Goal: Information Seeking & Learning: Learn about a topic

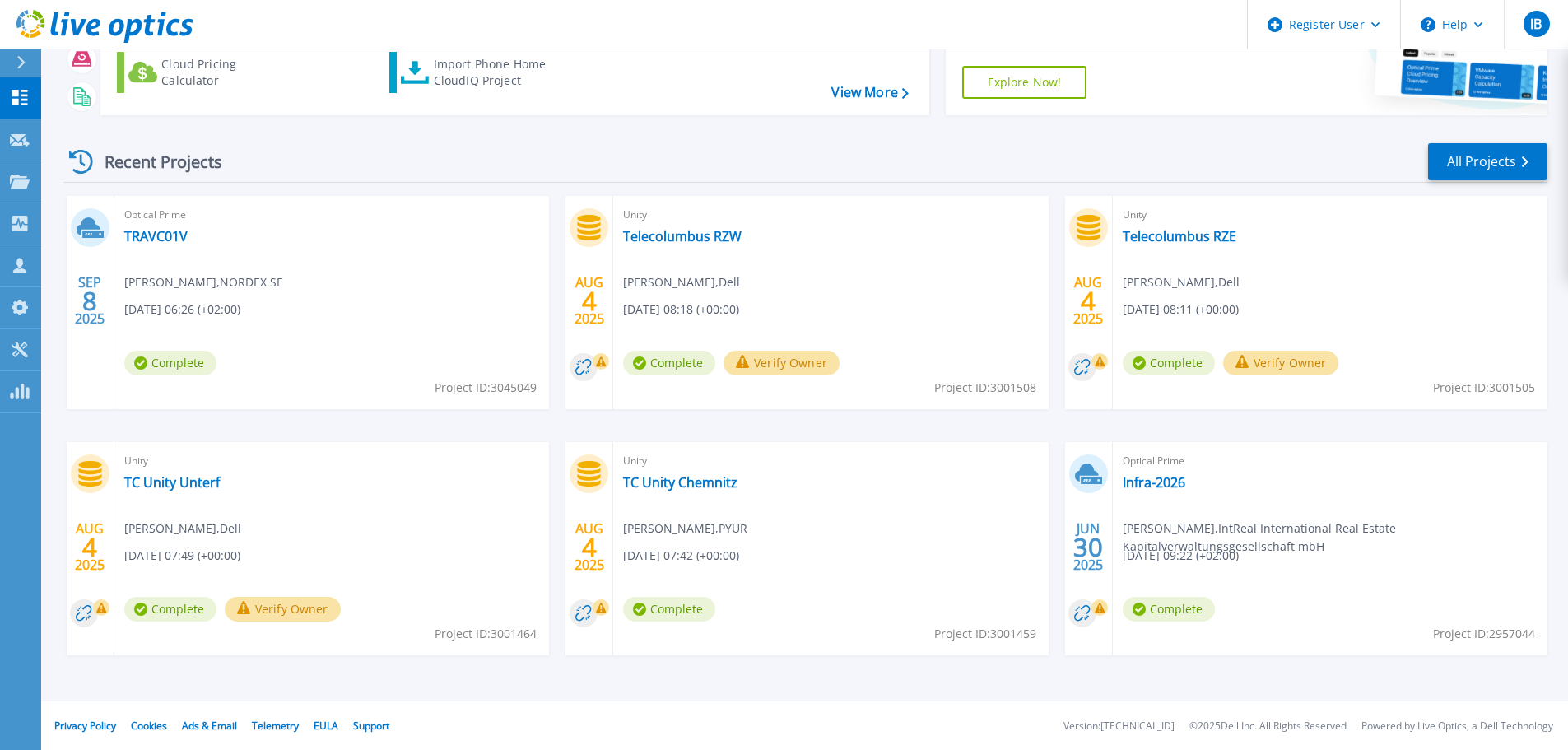
scroll to position [162, 0]
click at [1144, 487] on link "Infra-2026" at bounding box center [1153, 481] width 63 height 16
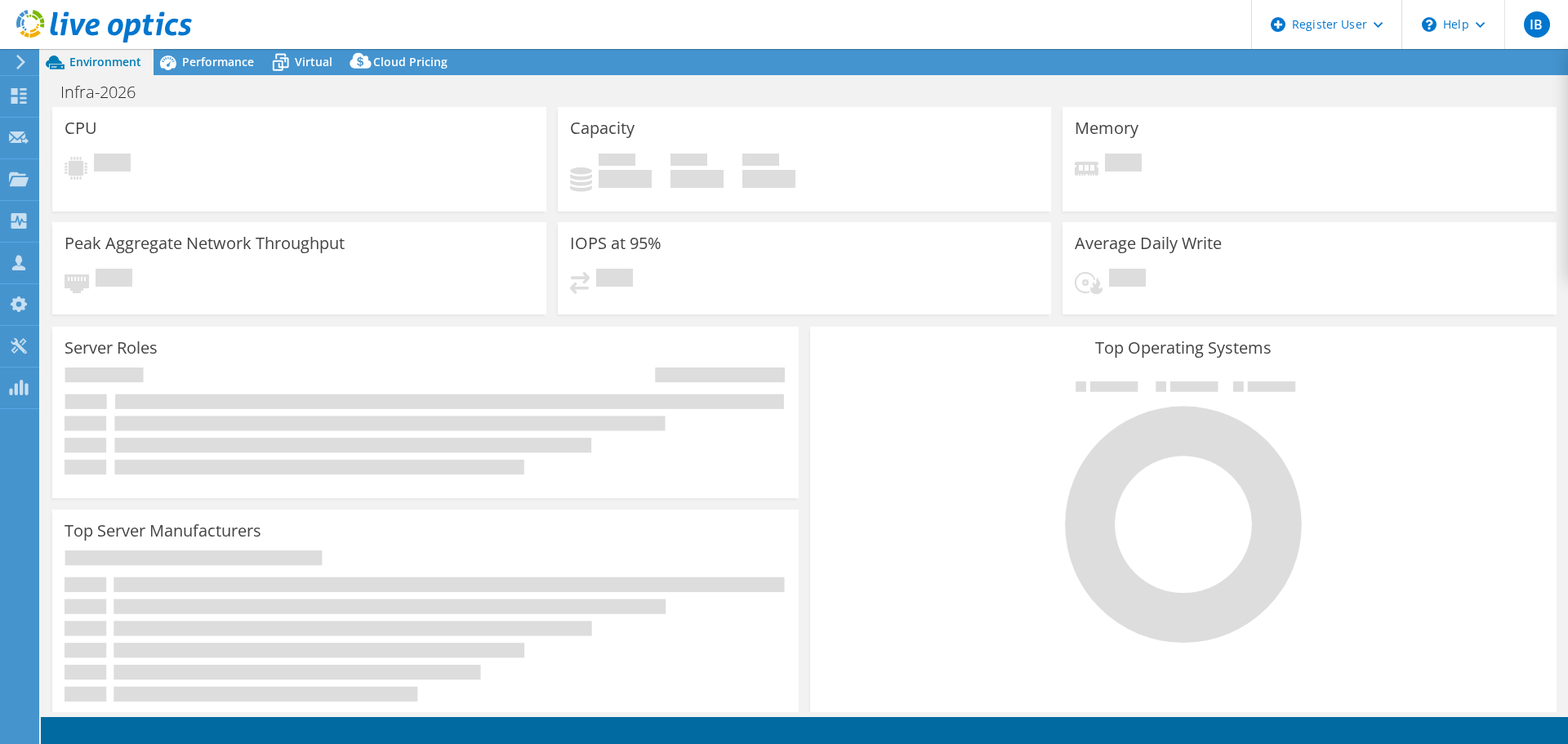
select select "EUFrankfurt"
select select "EUR"
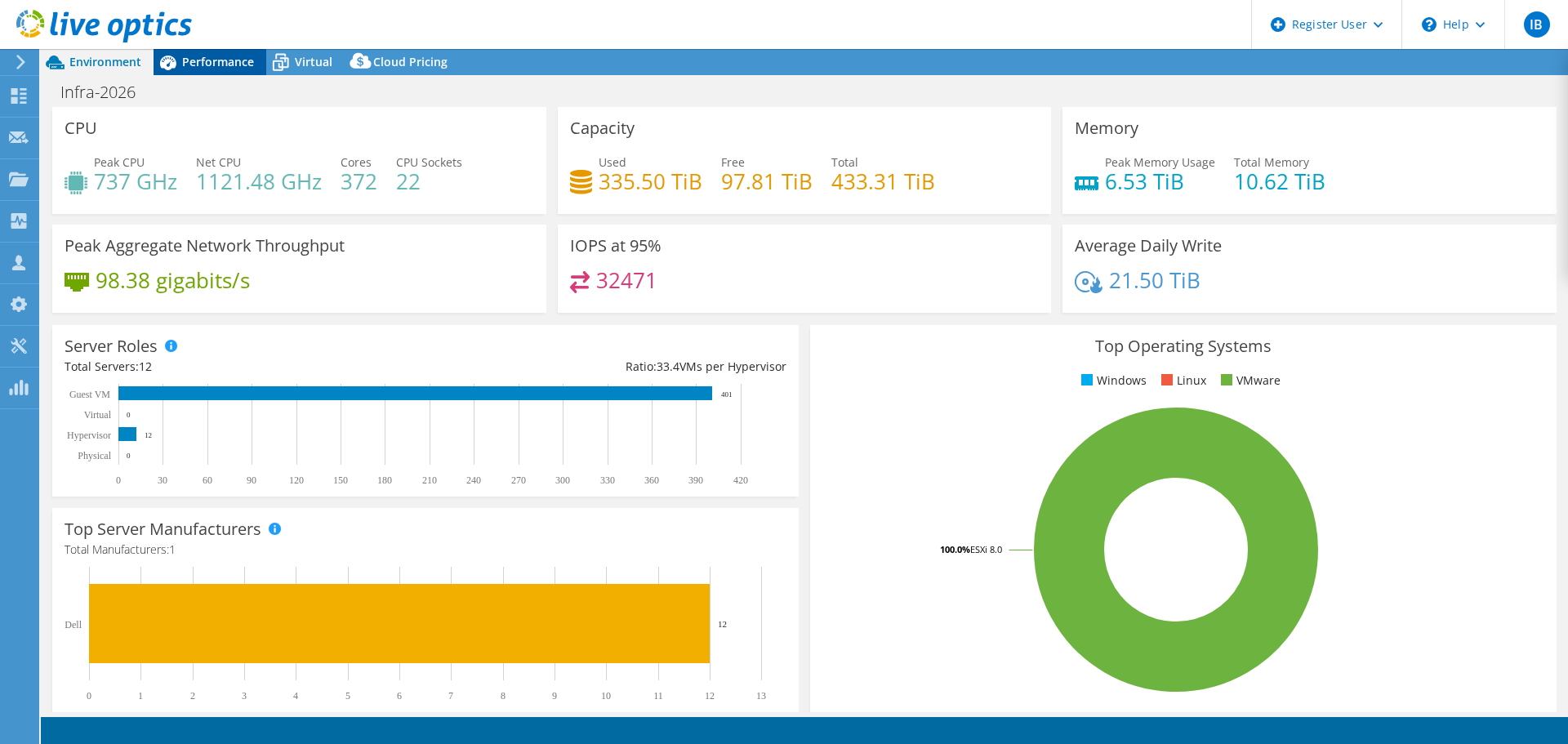
click at [224, 70] on div "Performance" at bounding box center [210, 62] width 113 height 27
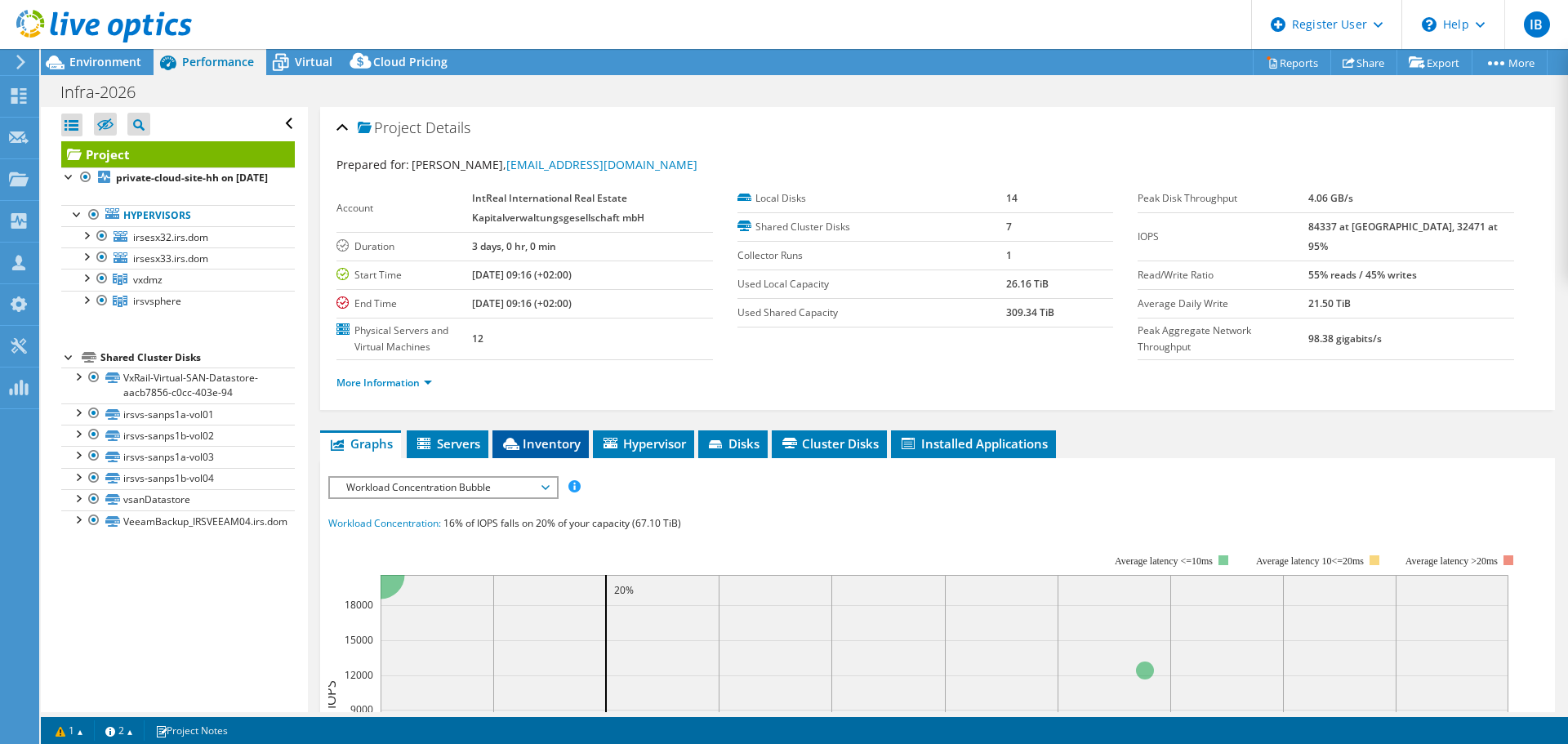
click at [539, 450] on span "Inventory" at bounding box center [541, 443] width 80 height 16
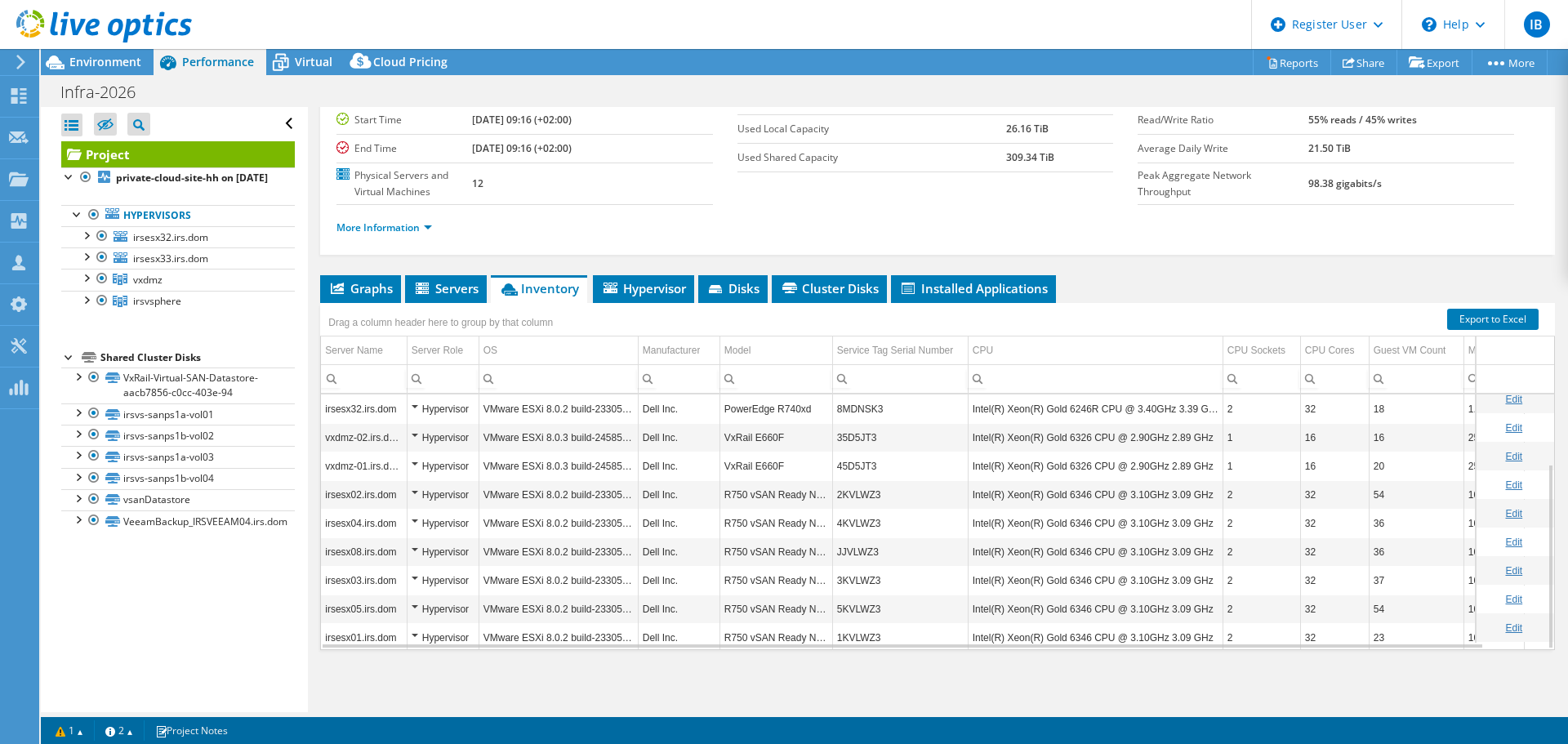
scroll to position [96, 0]
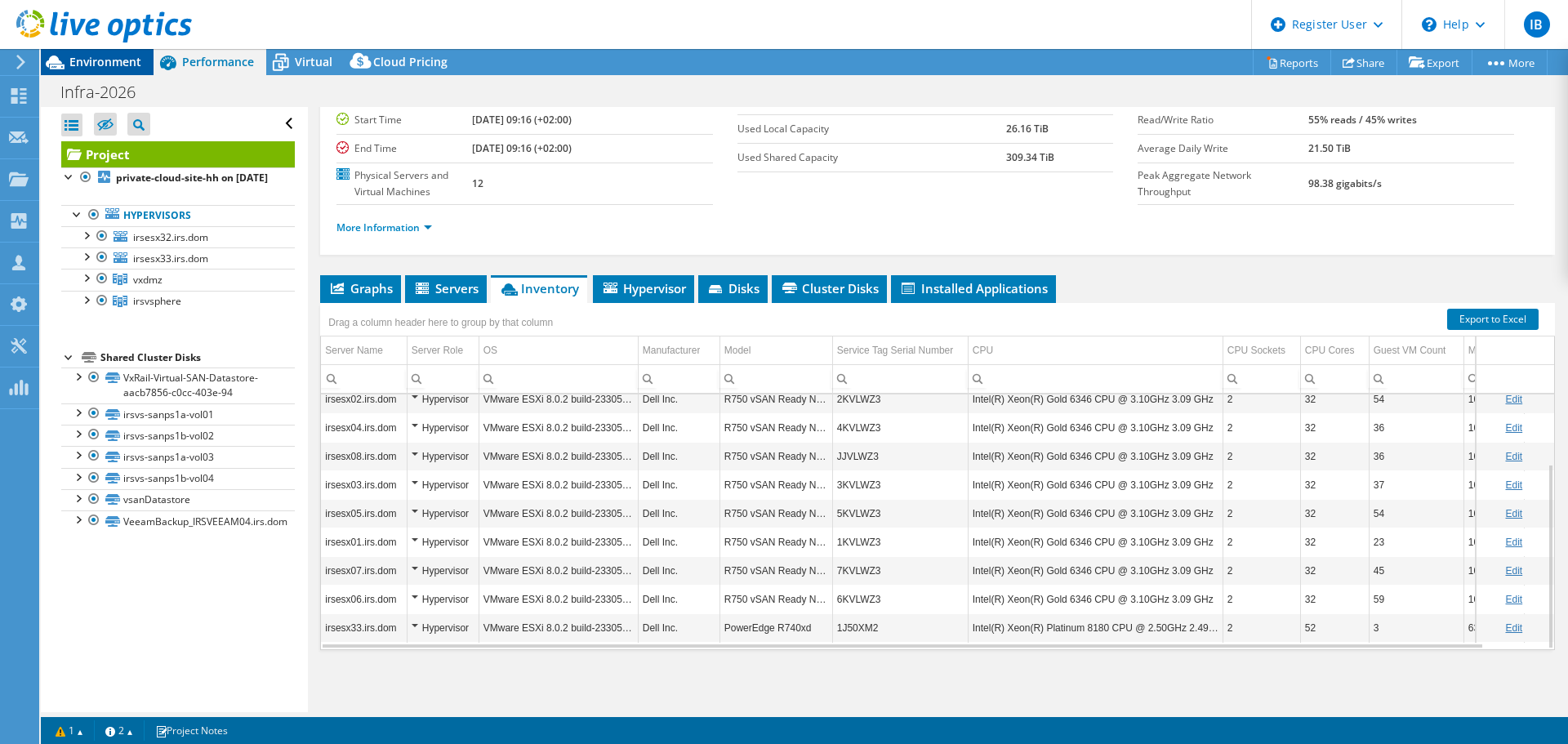
click at [104, 72] on div "Environment" at bounding box center [98, 62] width 113 height 27
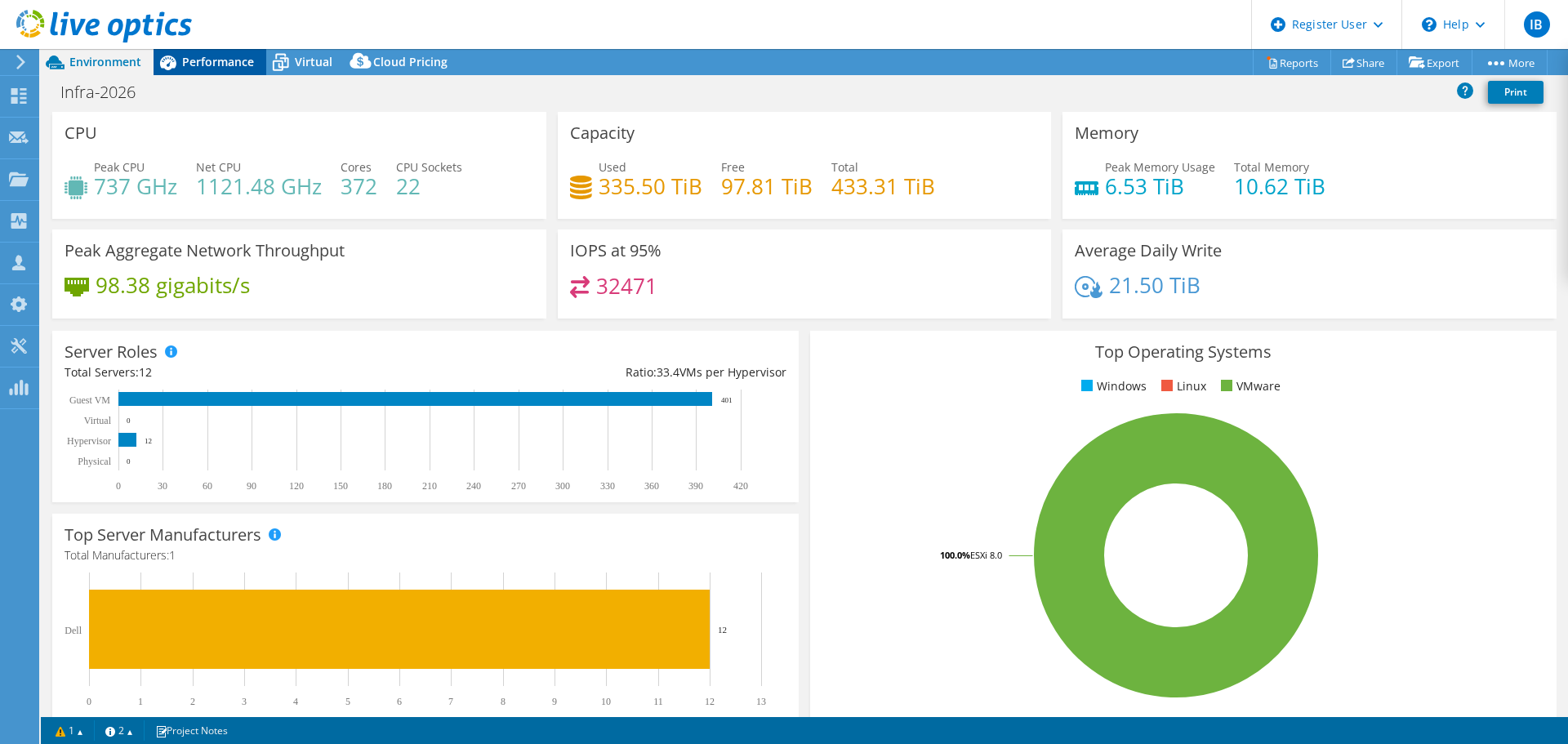
click at [239, 62] on span "Performance" at bounding box center [218, 62] width 72 height 15
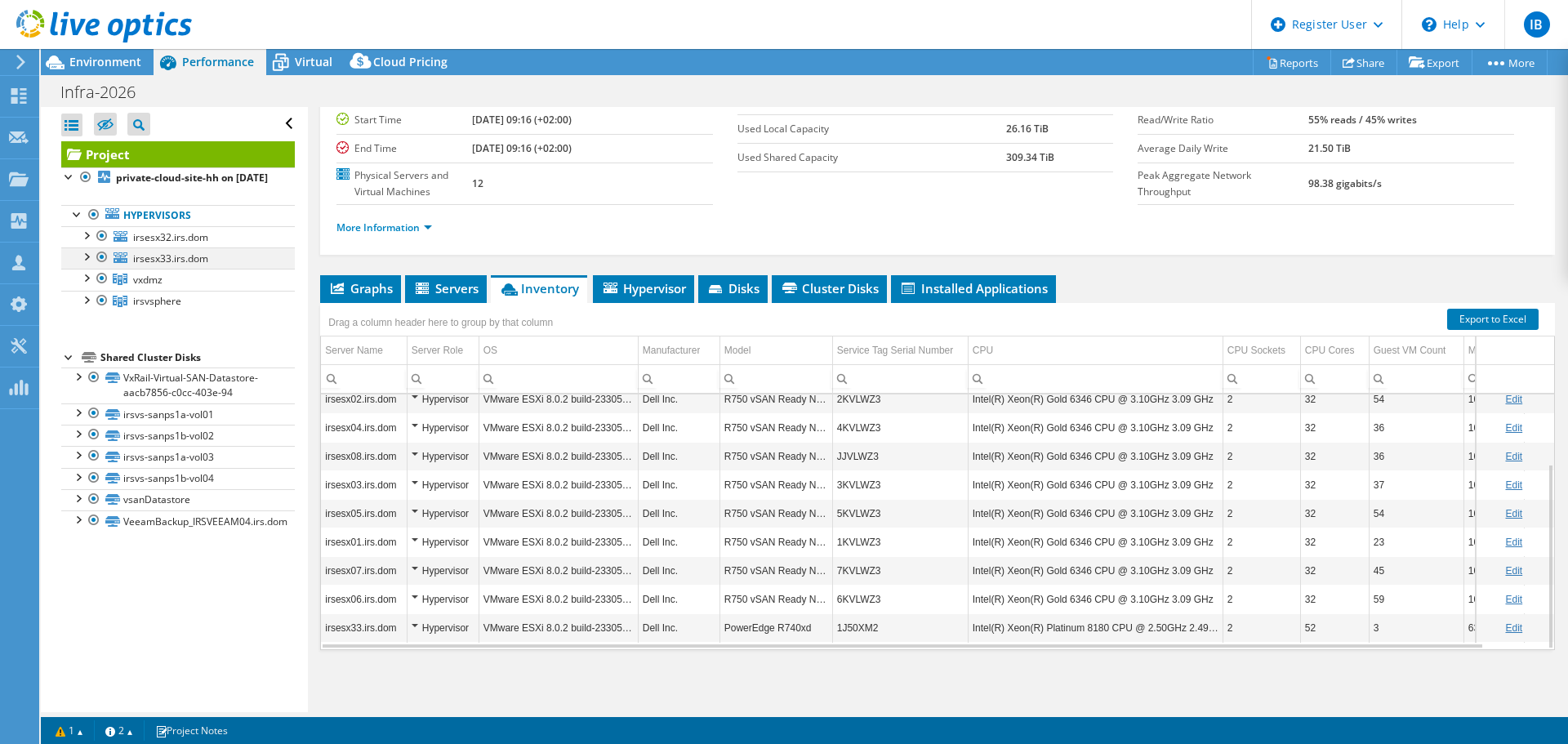
click at [87, 263] on div at bounding box center [86, 255] width 16 height 16
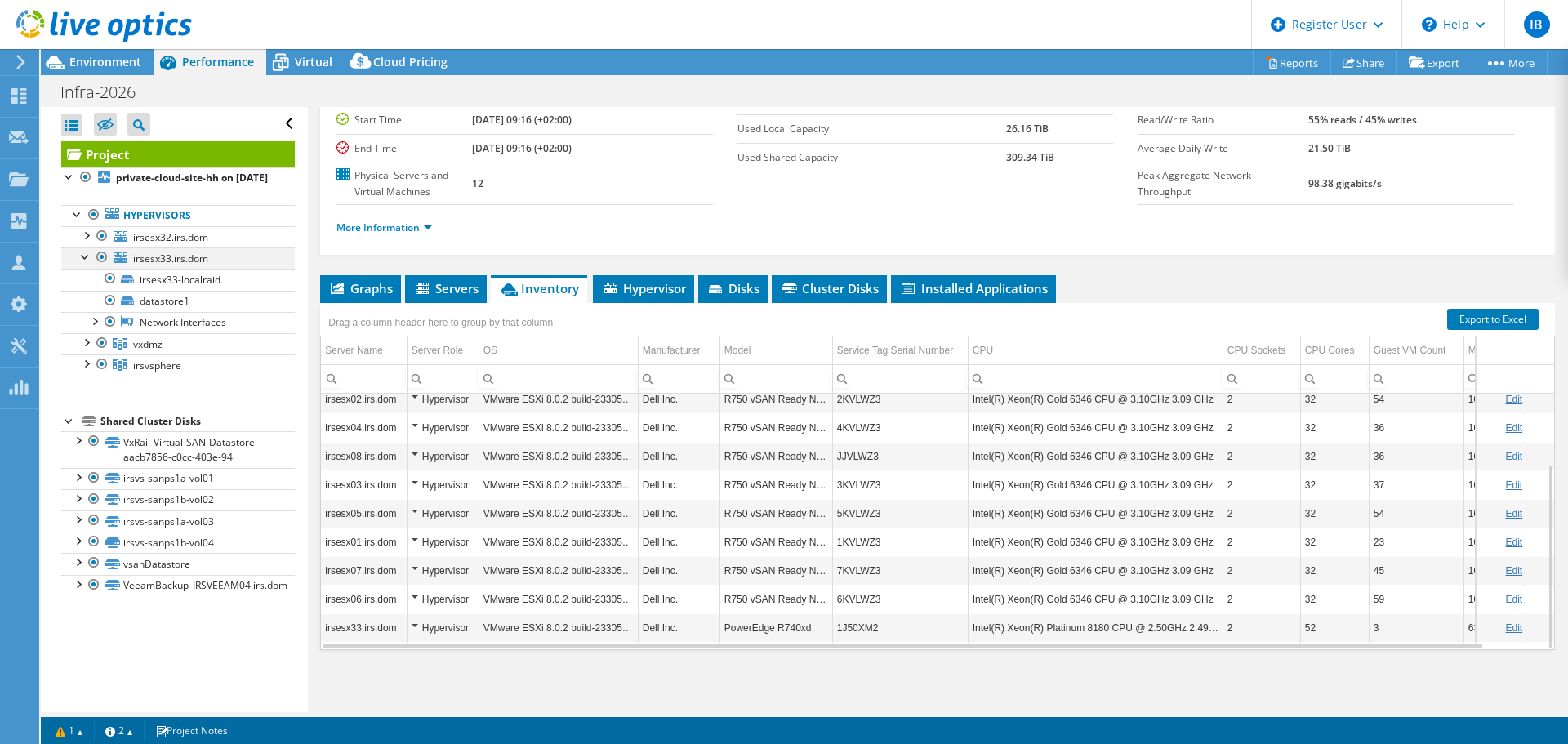
click at [86, 263] on div at bounding box center [86, 255] width 16 height 16
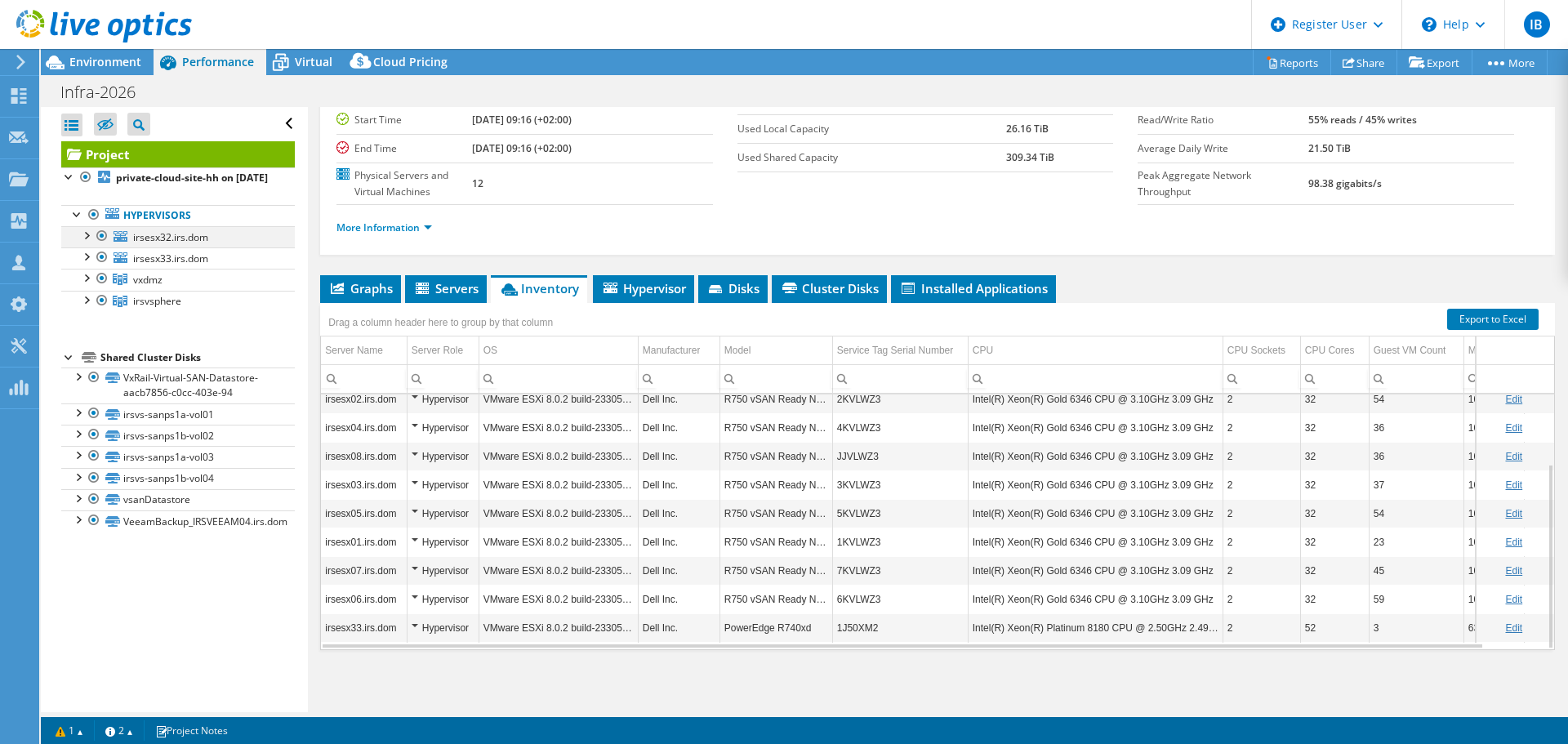
click at [84, 243] on div at bounding box center [86, 233] width 16 height 16
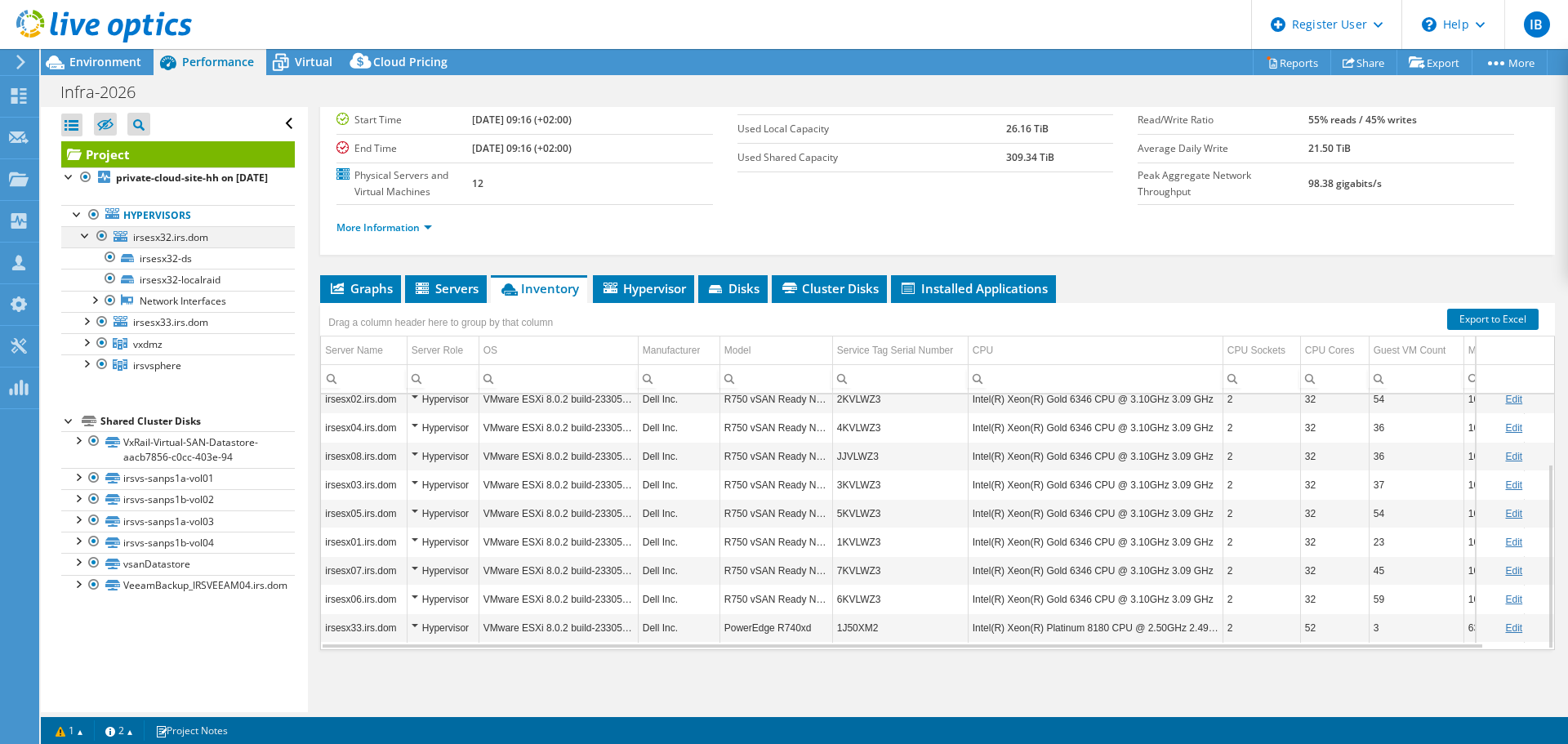
click at [84, 243] on div at bounding box center [86, 233] width 16 height 16
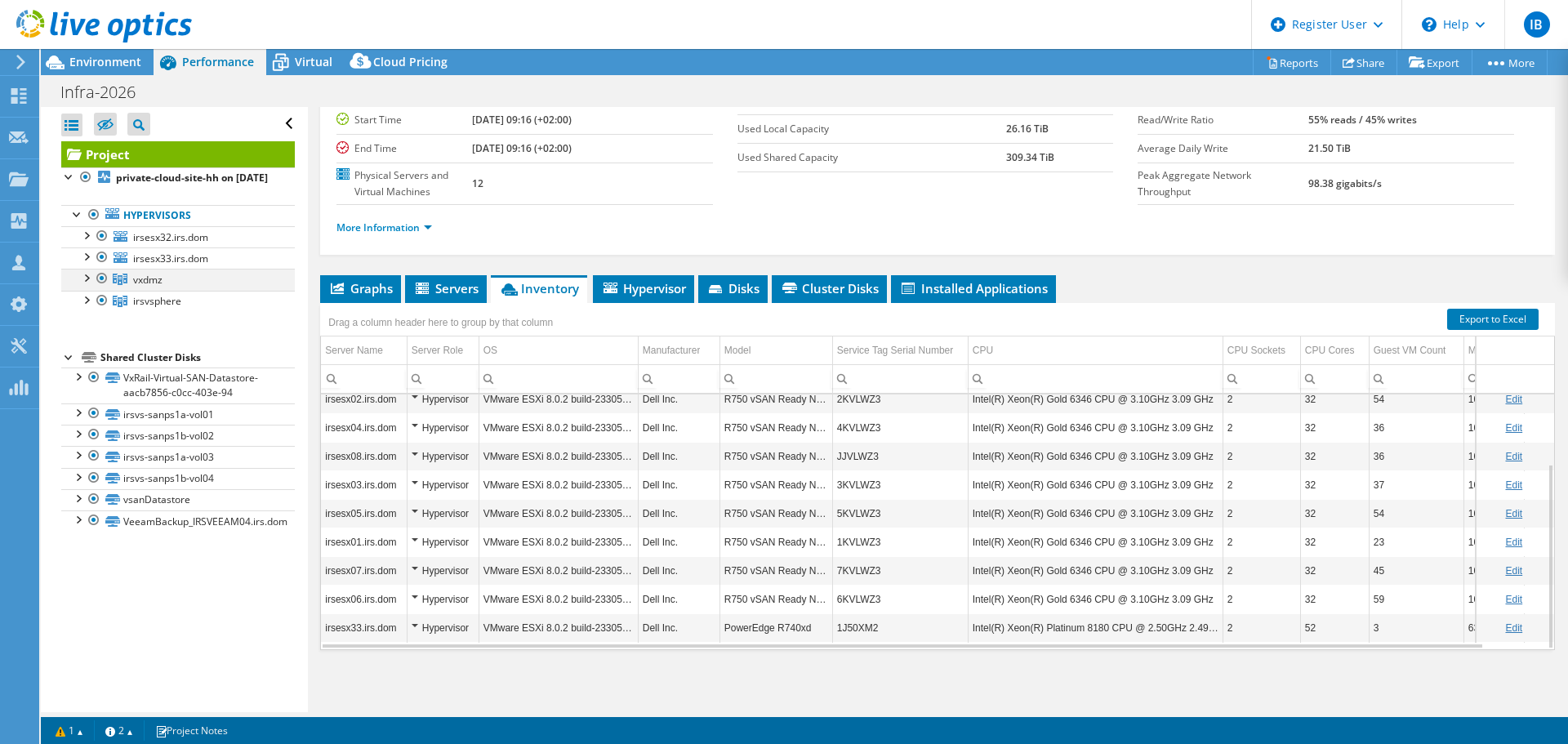
click at [82, 285] on div at bounding box center [86, 276] width 16 height 16
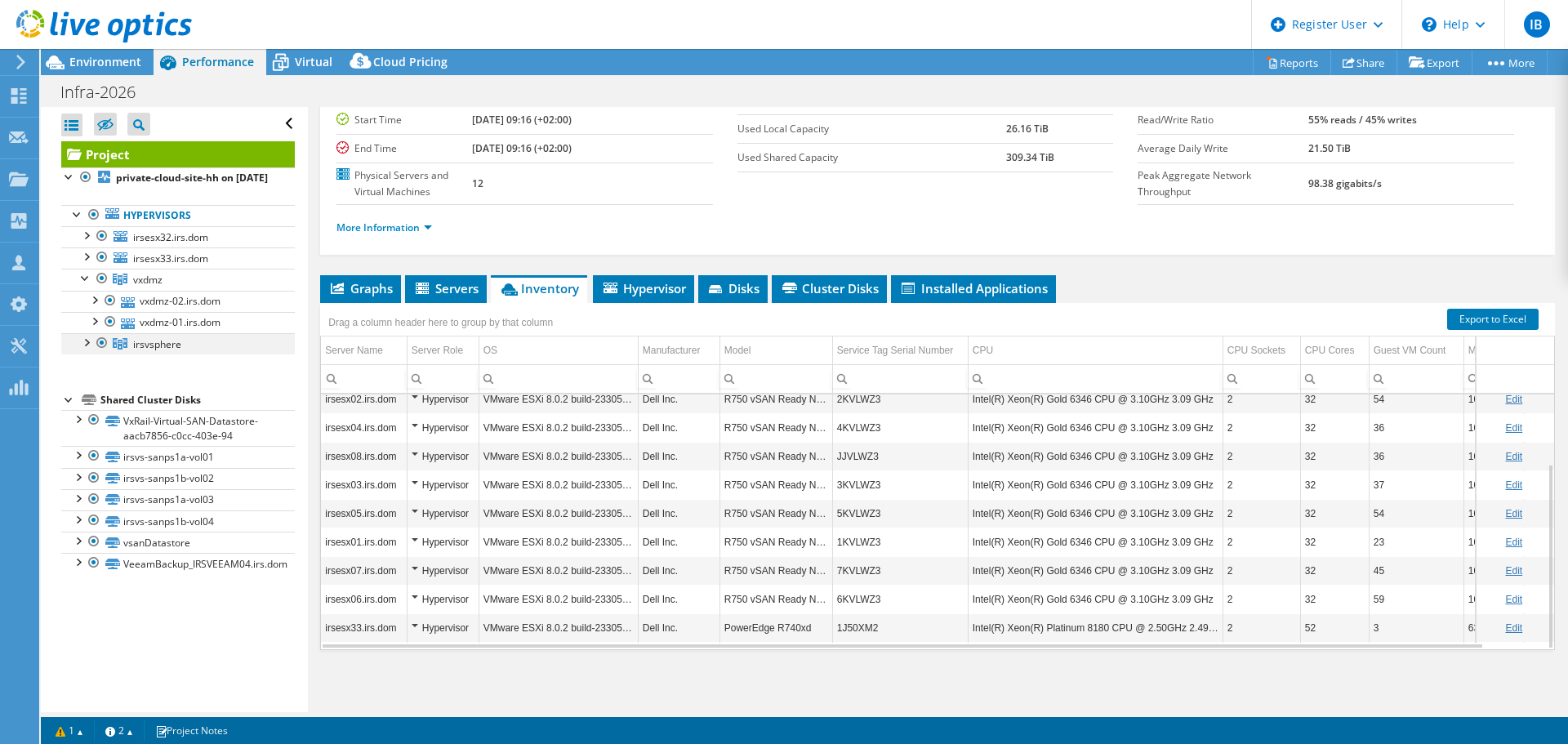
click at [86, 350] on div at bounding box center [86, 341] width 16 height 16
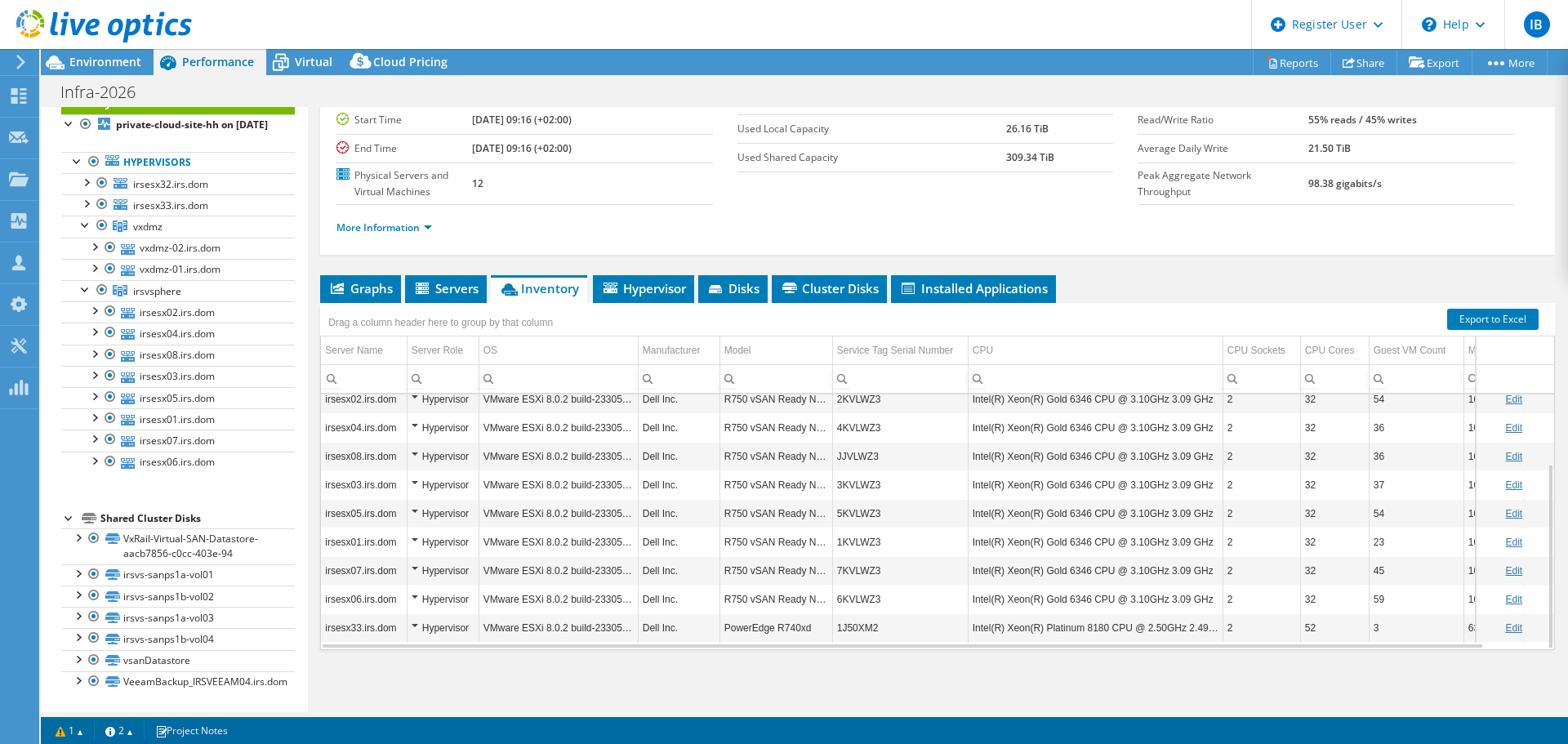
scroll to position [0, 0]
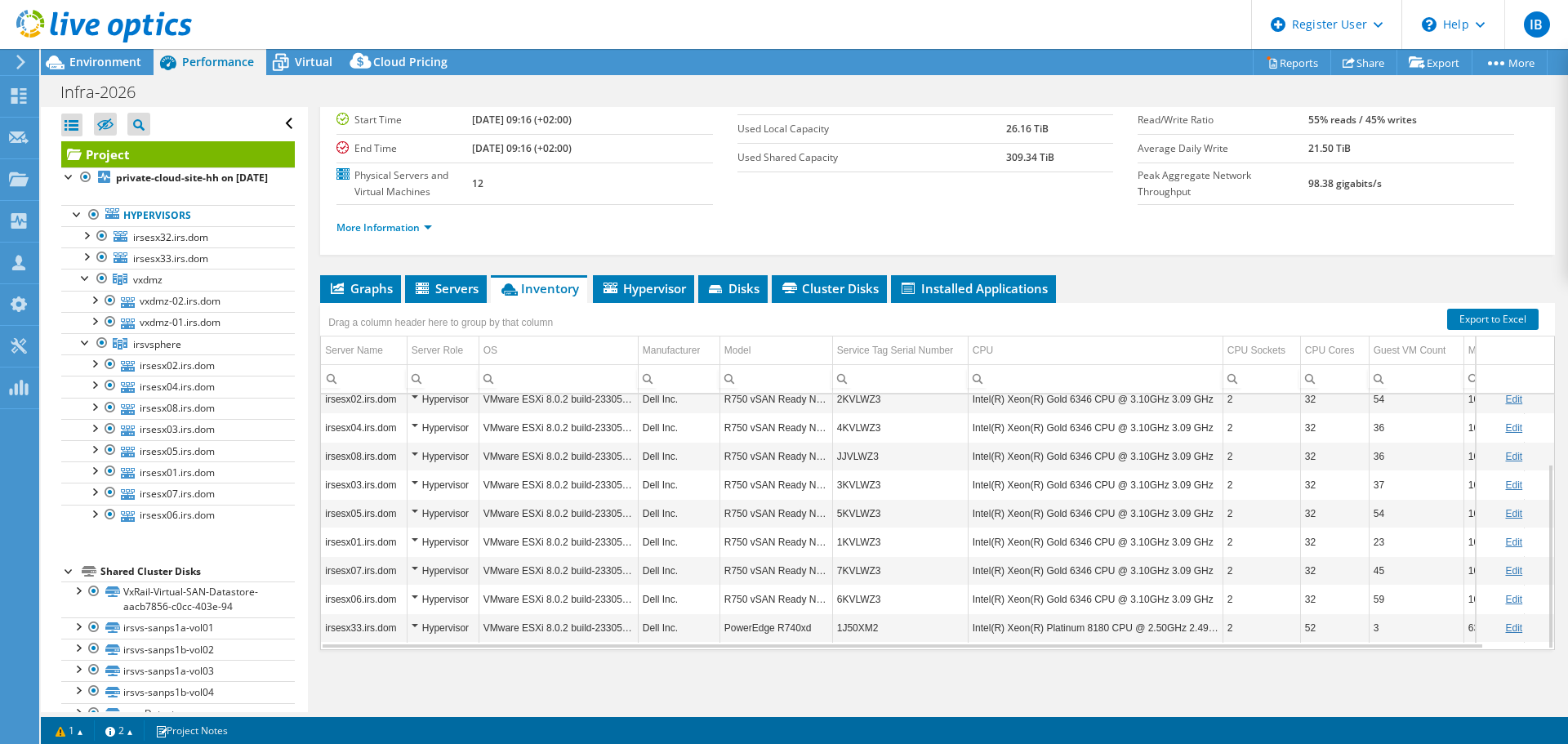
click at [946, 664] on div "Graphs Servers Inventory Hypervisor Disks Cluster Disks Installed Applications …" at bounding box center [937, 479] width 1234 height 408
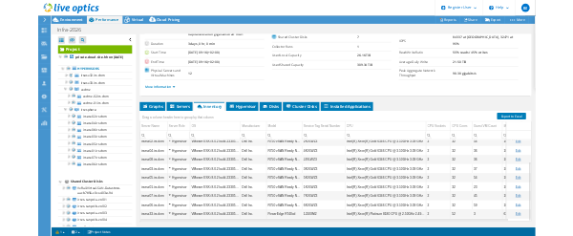
scroll to position [181, 0]
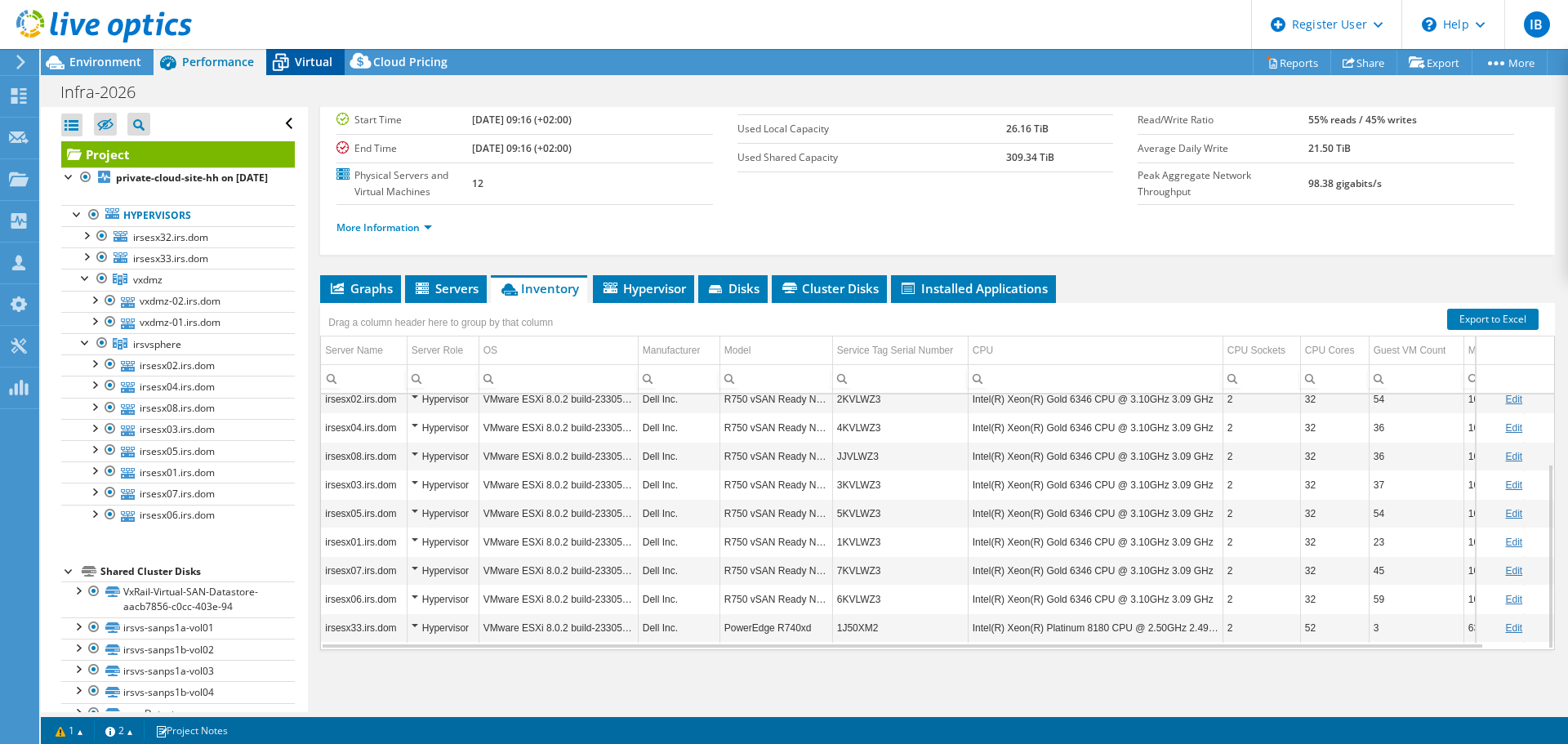
click at [291, 67] on icon at bounding box center [280, 62] width 28 height 28
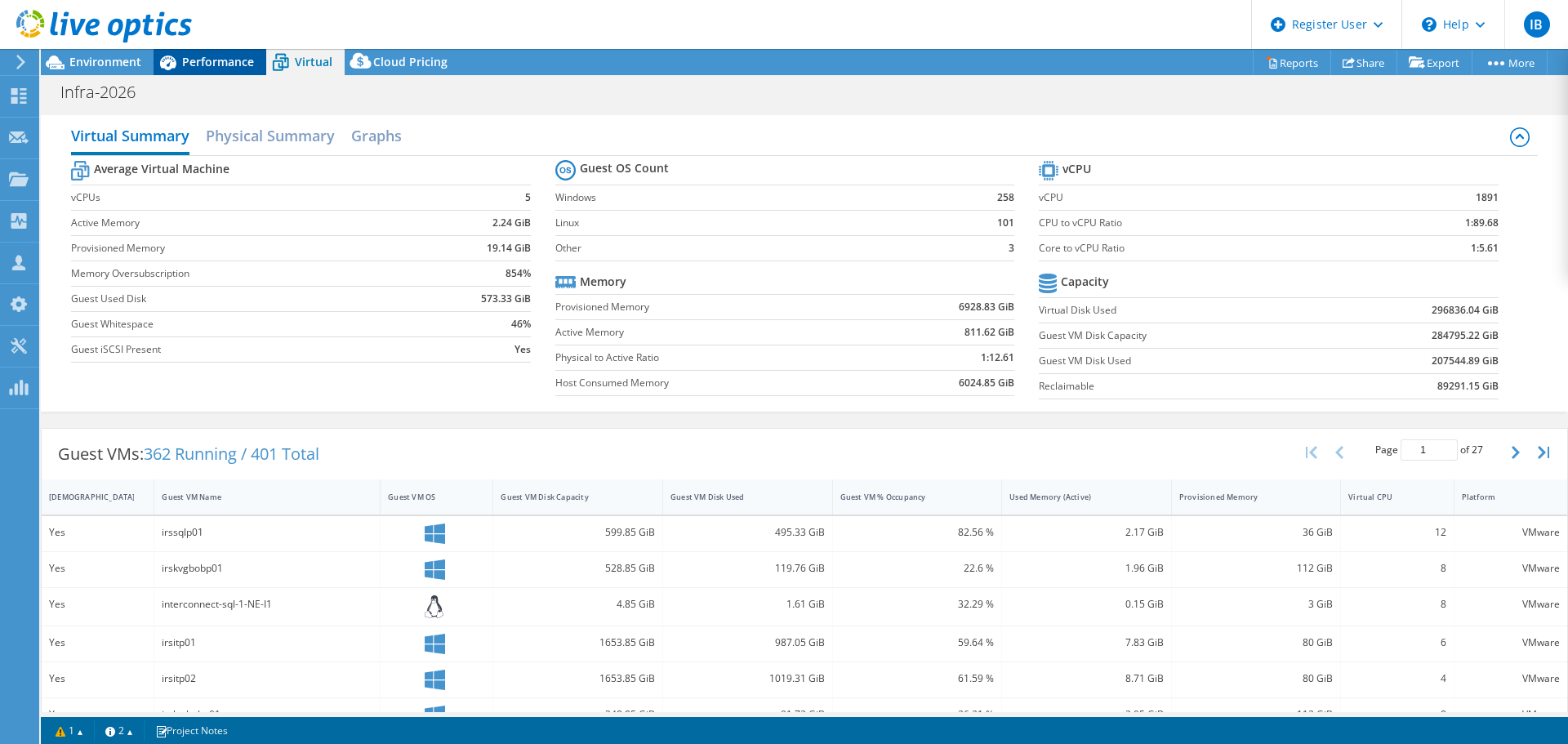
click at [220, 67] on span "Performance" at bounding box center [218, 62] width 72 height 15
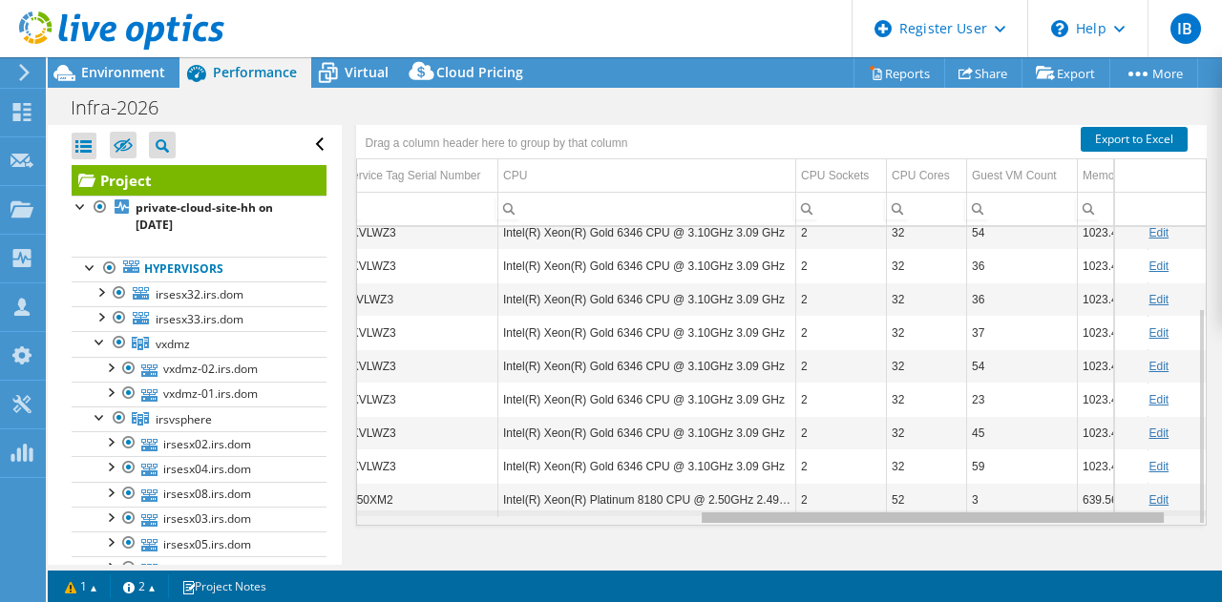
scroll to position [112, 611]
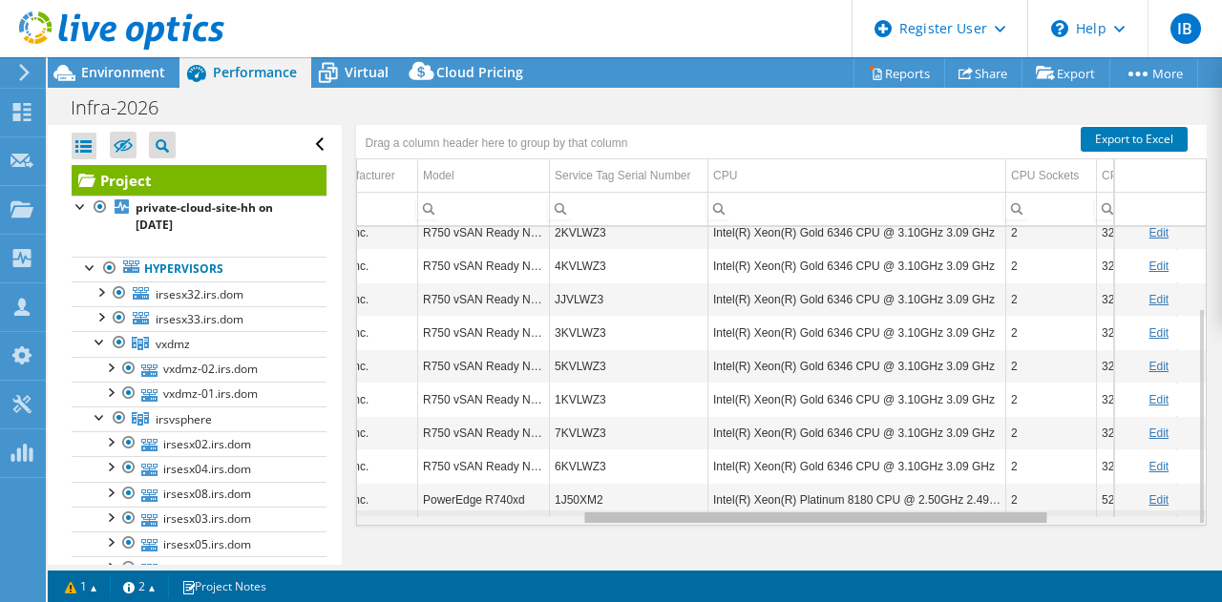
drag, startPoint x: 735, startPoint y: 520, endPoint x: 970, endPoint y: 526, distance: 234.9
click at [970, 526] on body "IB Dell User [PERSON_NAME] [PERSON_NAME][EMAIL_ADDRESS][PERSON_NAME][DOMAIN_NAM…" at bounding box center [611, 301] width 1222 height 602
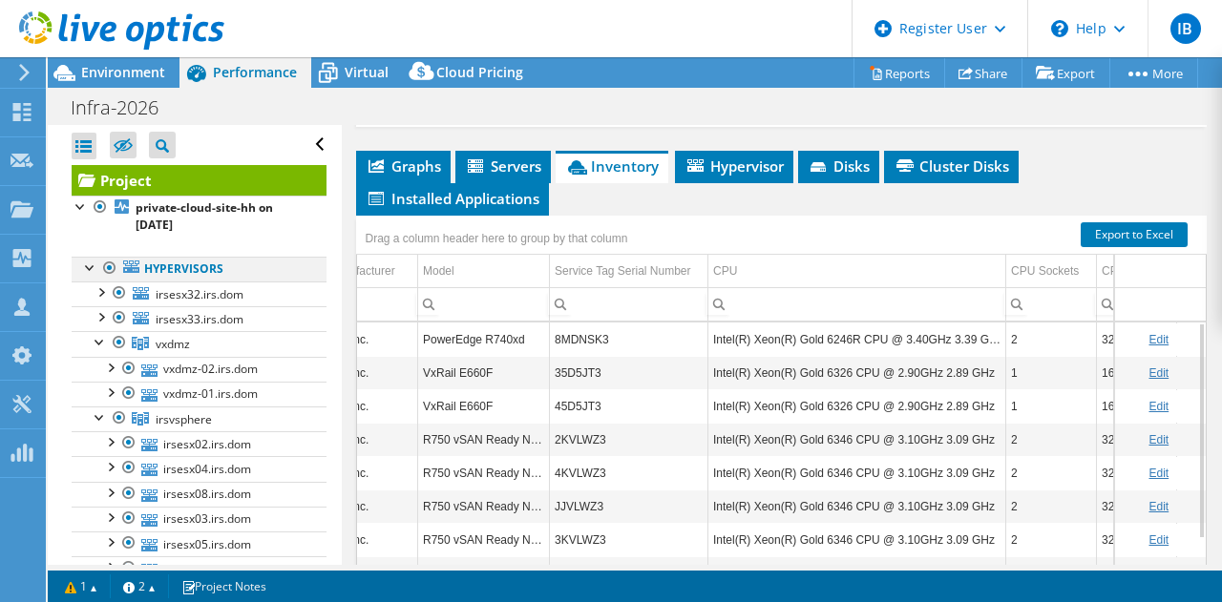
click at [112, 263] on div at bounding box center [109, 268] width 19 height 23
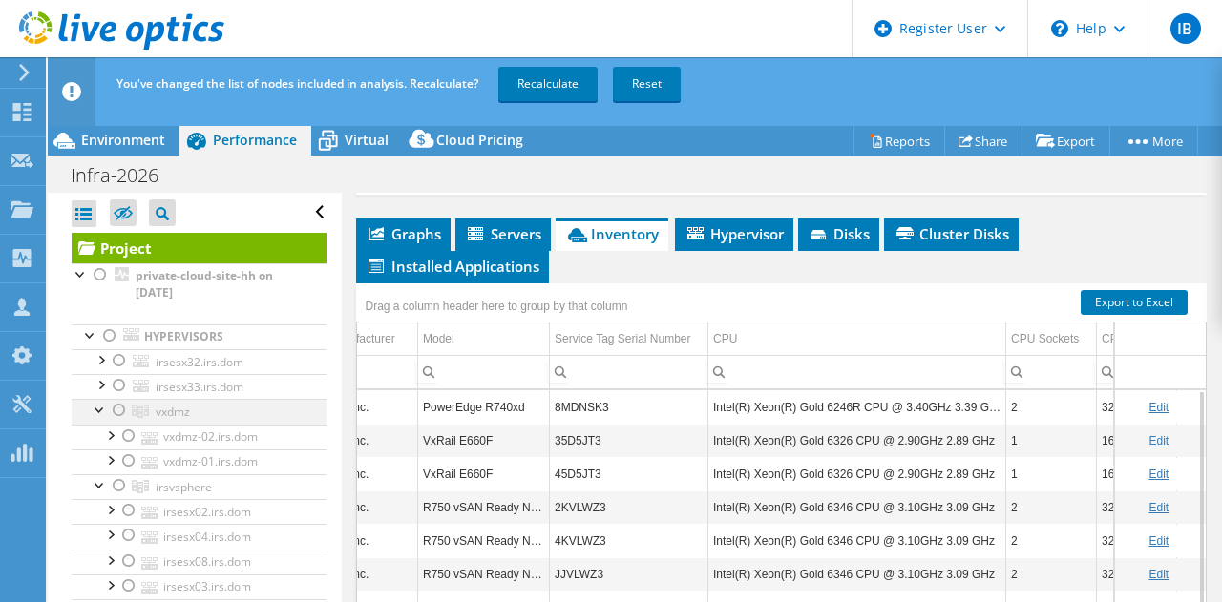
click at [120, 409] on div at bounding box center [119, 410] width 19 height 23
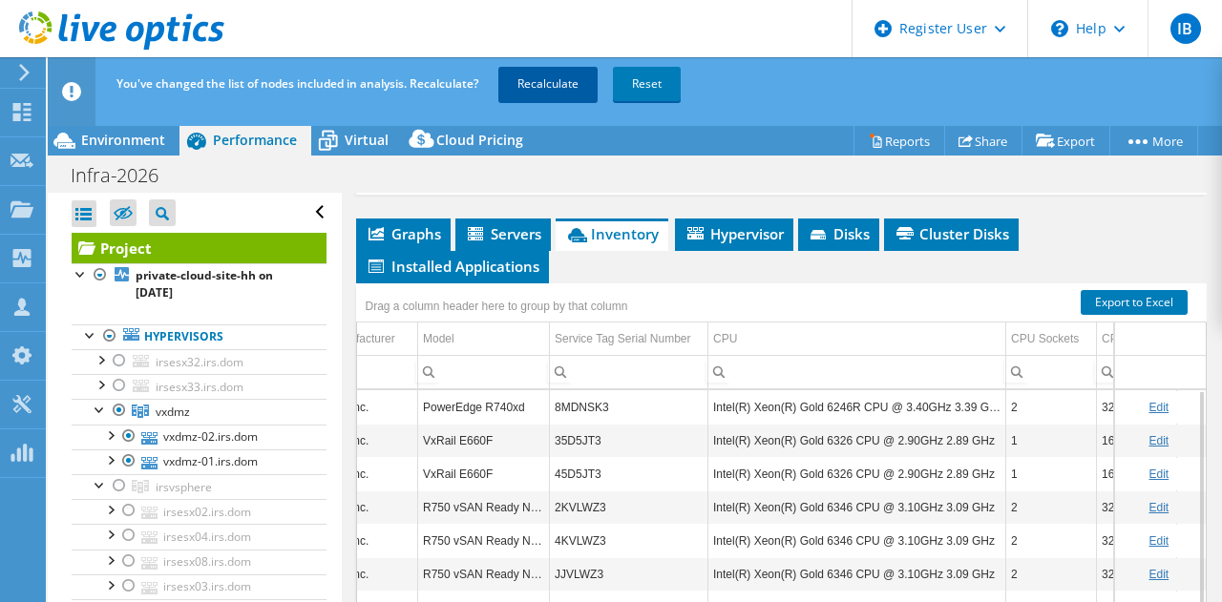
click at [558, 89] on link "Recalculate" at bounding box center [547, 84] width 99 height 34
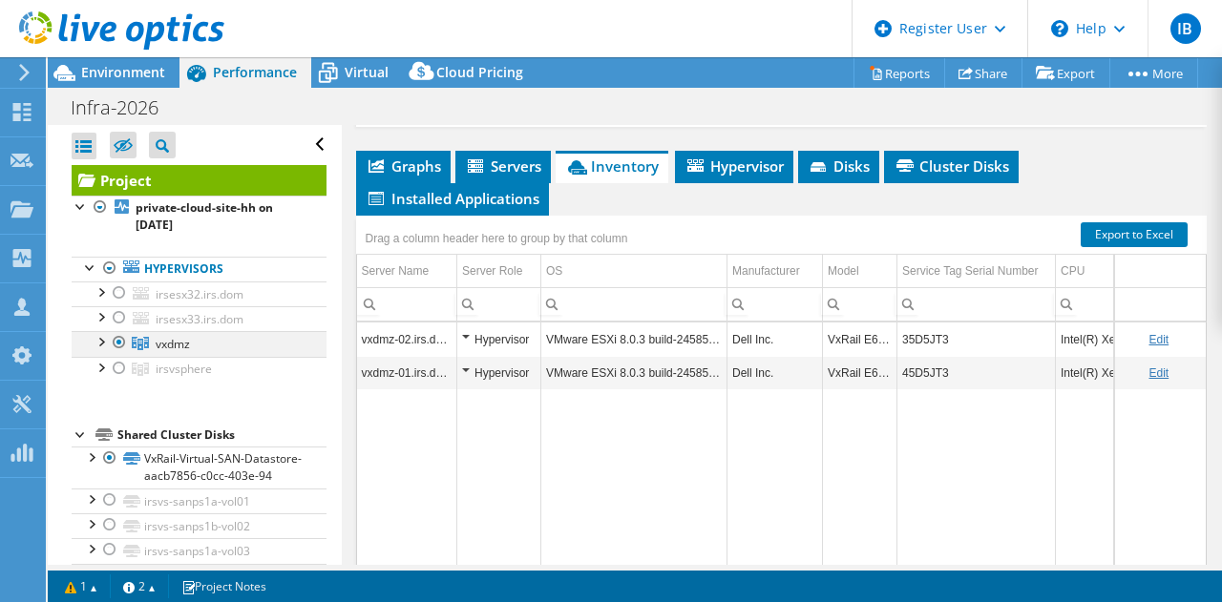
click at [103, 336] on div at bounding box center [100, 340] width 19 height 19
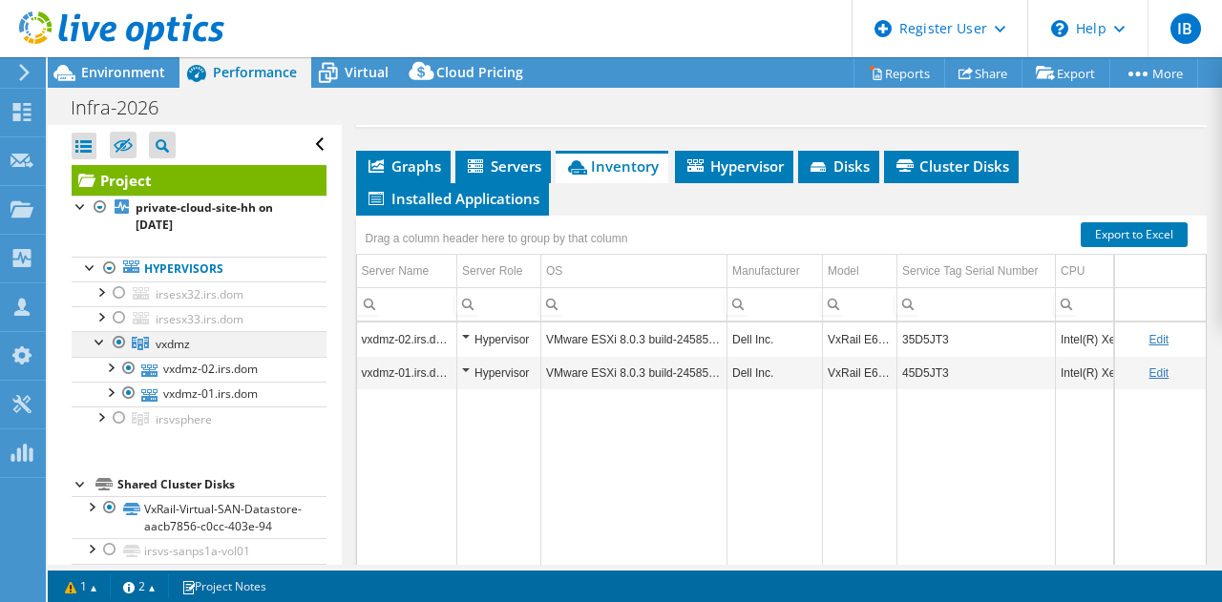
click at [103, 336] on div at bounding box center [100, 340] width 19 height 19
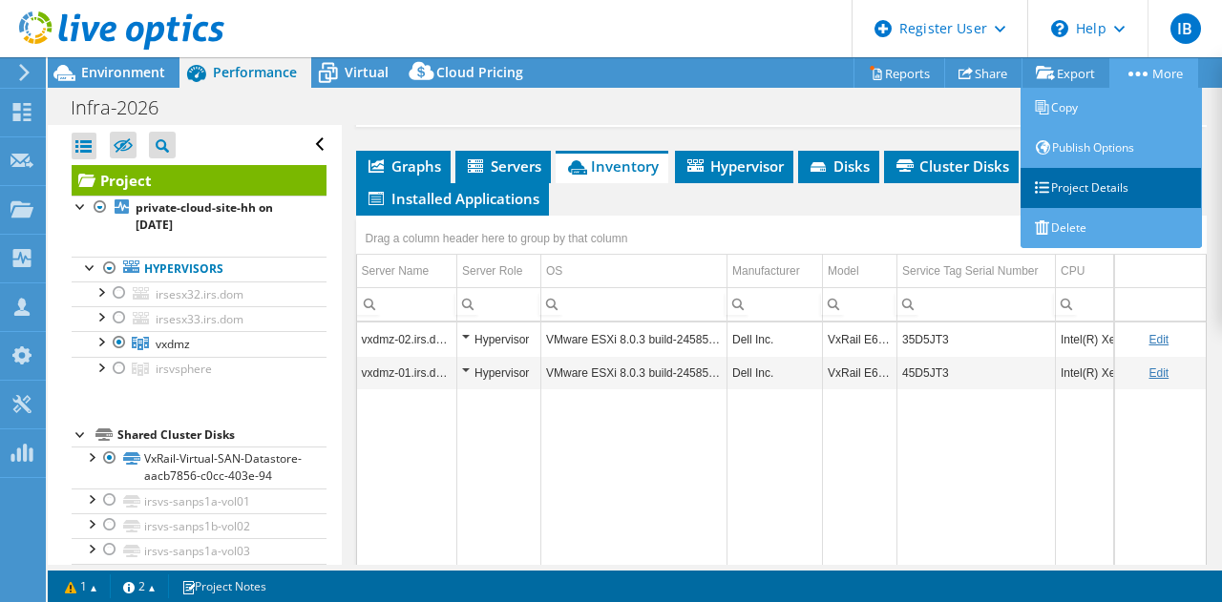
click at [1087, 186] on link "Project Details" at bounding box center [1111, 188] width 181 height 40
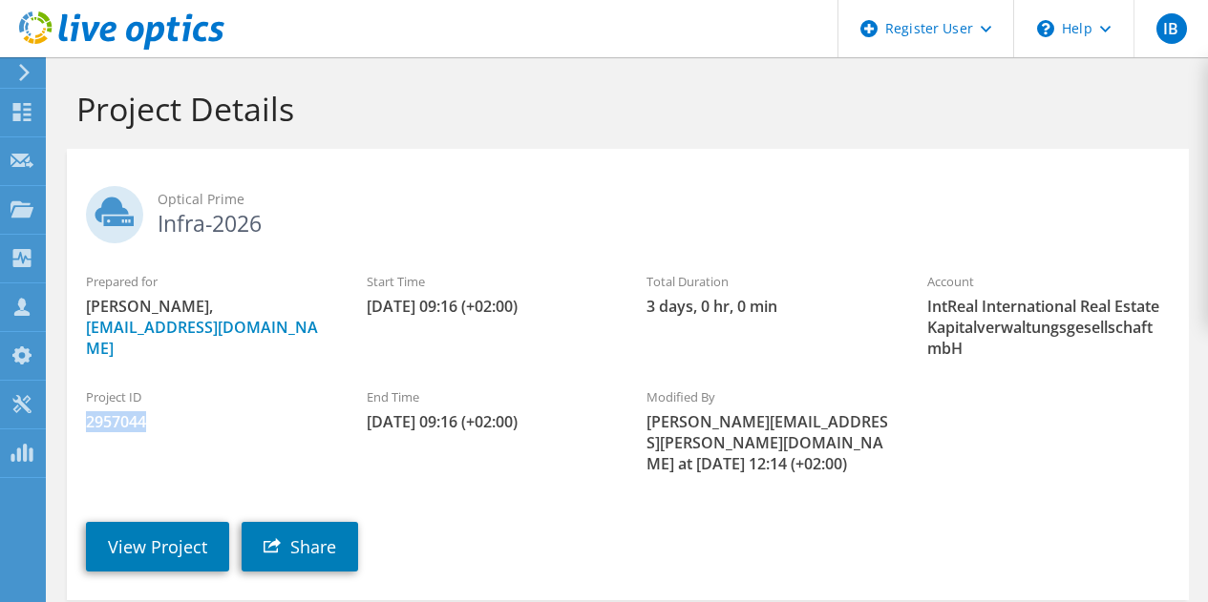
drag, startPoint x: 149, startPoint y: 427, endPoint x: 81, endPoint y: 422, distance: 67.9
click at [81, 422] on div "Project ID 2957044" at bounding box center [207, 410] width 281 height 64
copy span "2957044"
click at [198, 522] on link "View Project" at bounding box center [157, 547] width 143 height 50
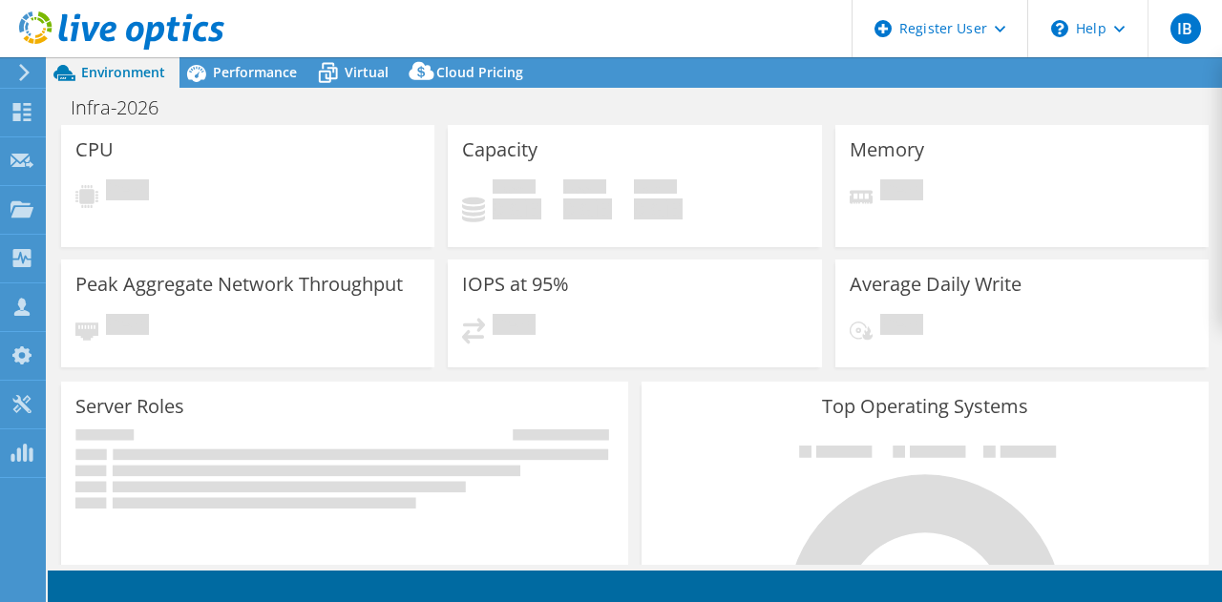
select select "EUFrankfurt"
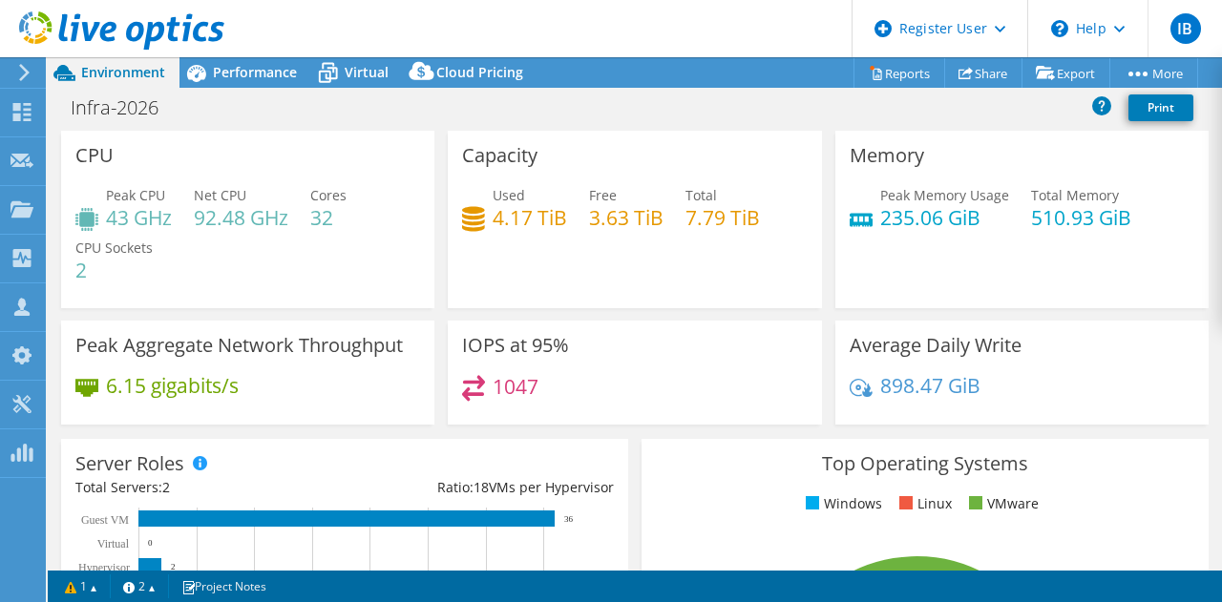
click at [243, 56] on header "IB Dell User Ivan Borja Ivan.Borja@dell.com Dell My Profile Log Out \n Help Exp…" at bounding box center [611, 28] width 1222 height 57
click at [240, 60] on div "Performance" at bounding box center [245, 72] width 132 height 31
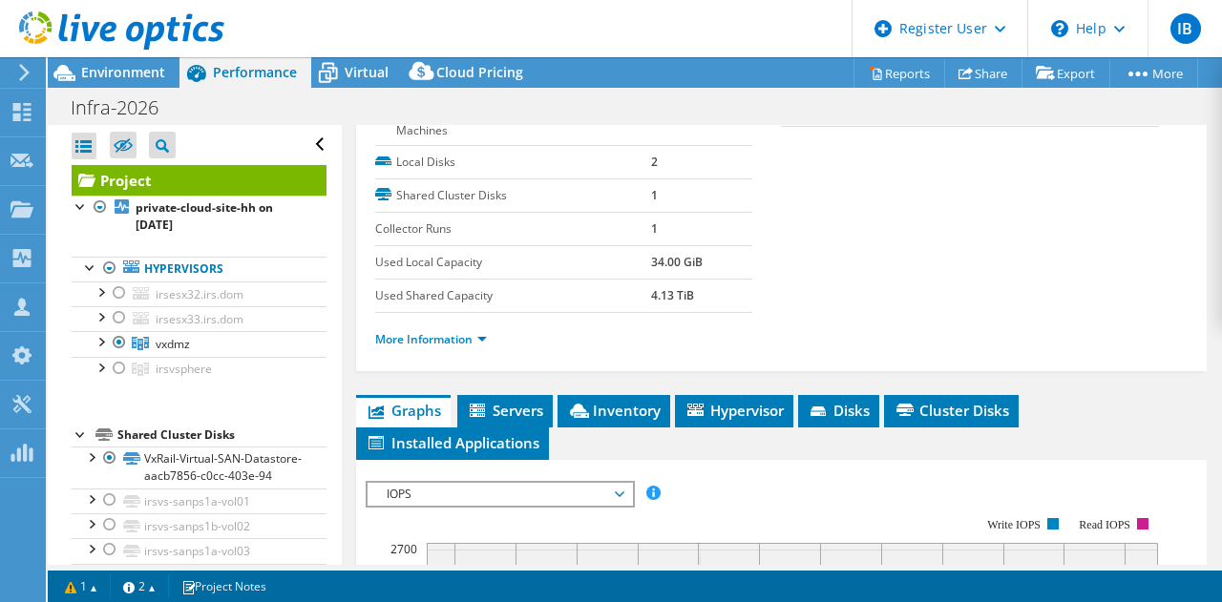
scroll to position [382, 0]
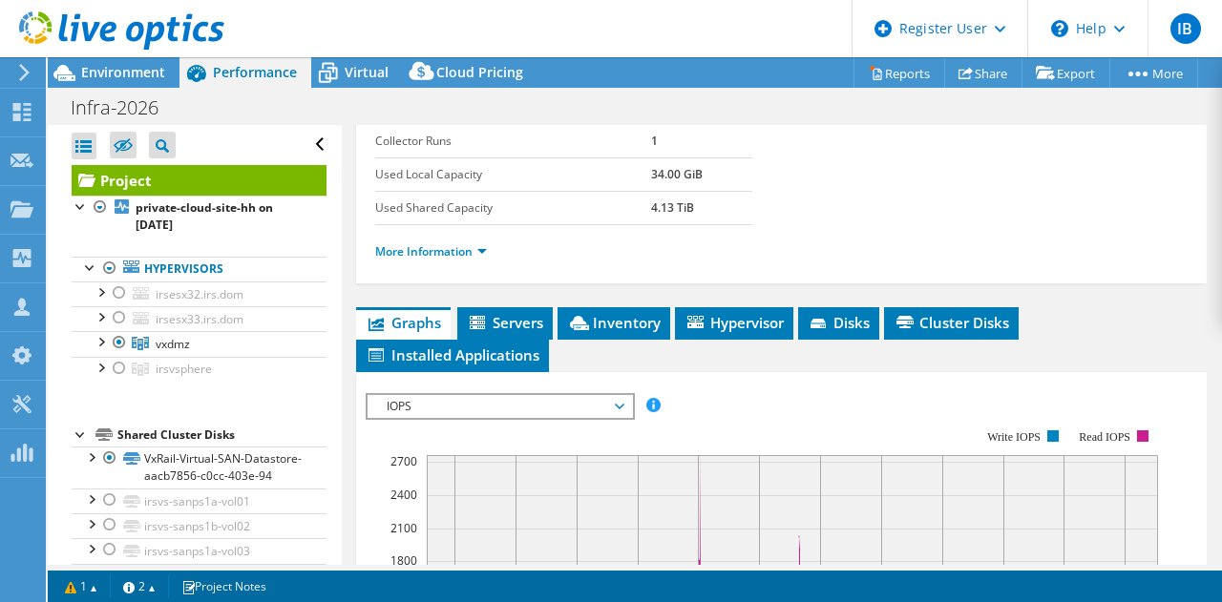
click at [439, 411] on span "IOPS" at bounding box center [499, 406] width 245 height 23
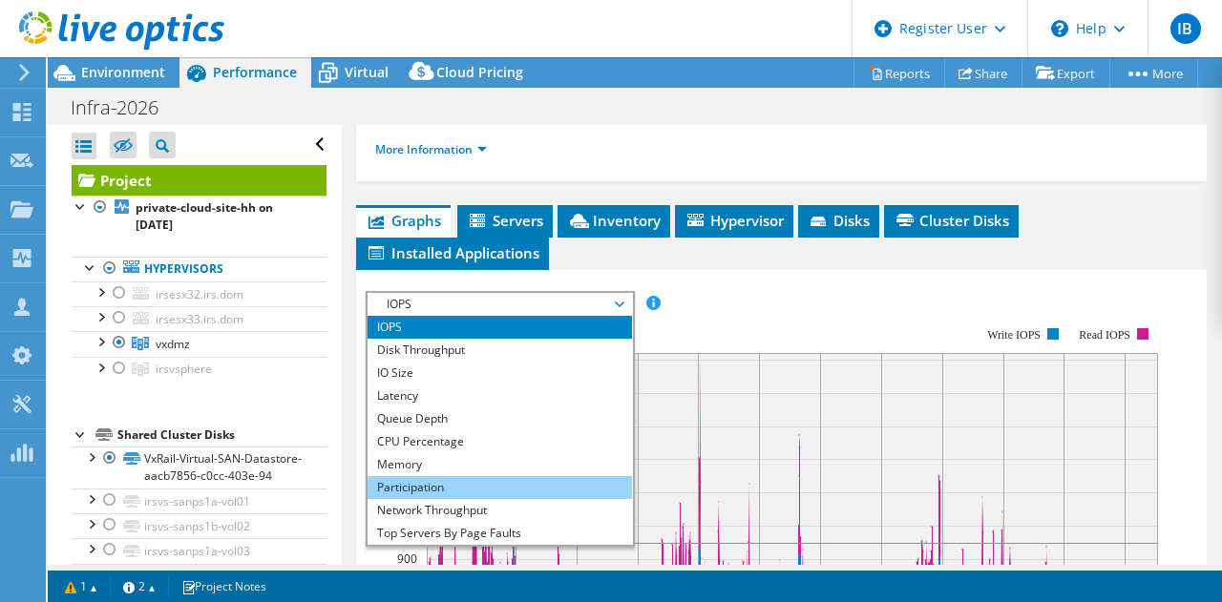
scroll to position [573, 0]
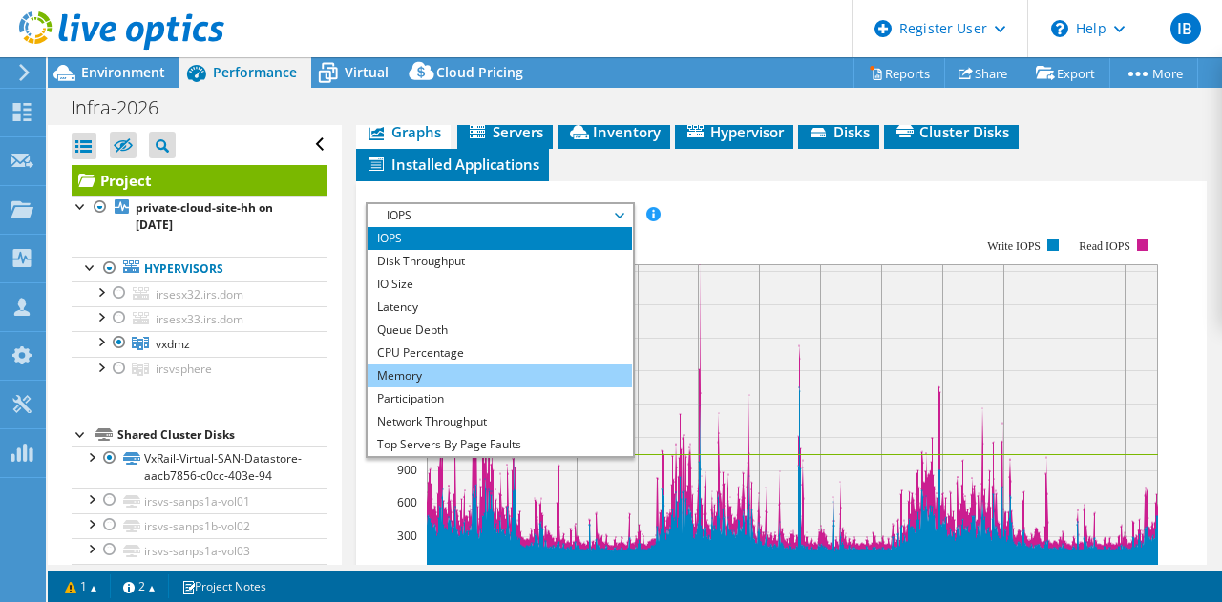
click at [426, 380] on li "Memory" at bounding box center [500, 376] width 264 height 23
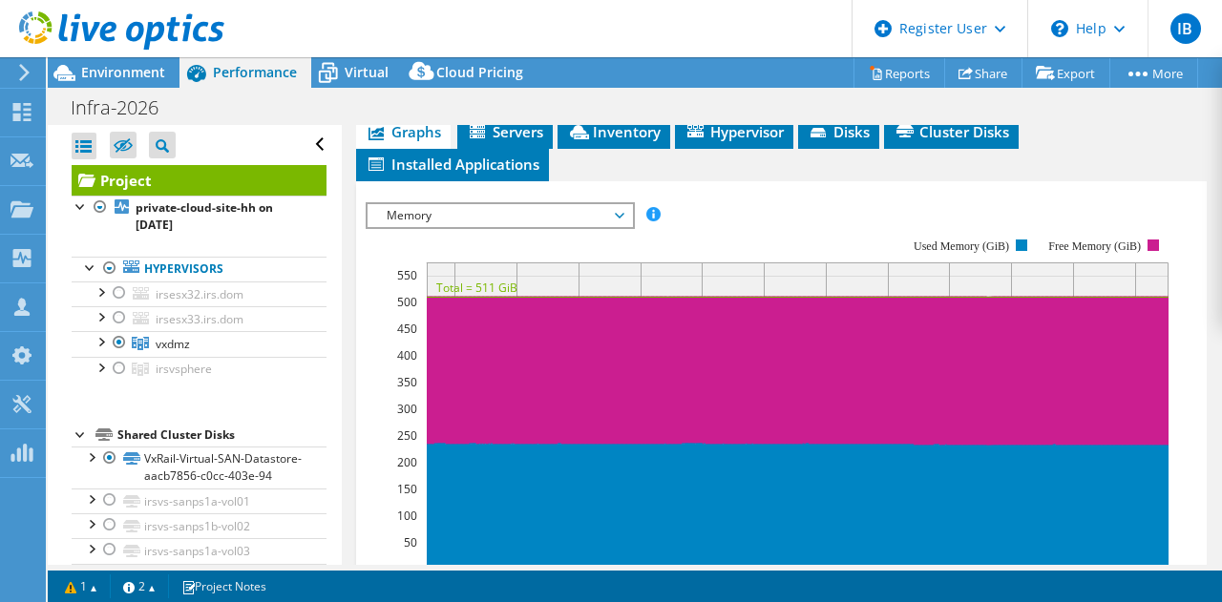
click at [110, 57] on div at bounding box center [112, 32] width 224 height 64
click at [98, 71] on span "Environment" at bounding box center [123, 72] width 84 height 18
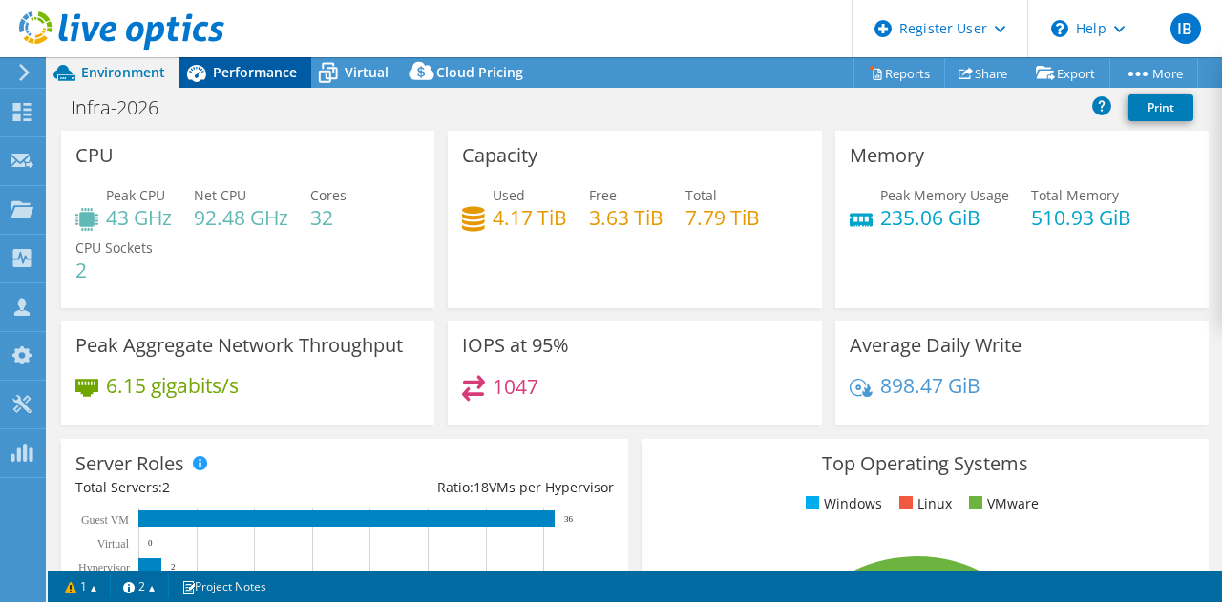
click at [241, 74] on span "Performance" at bounding box center [255, 72] width 84 height 18
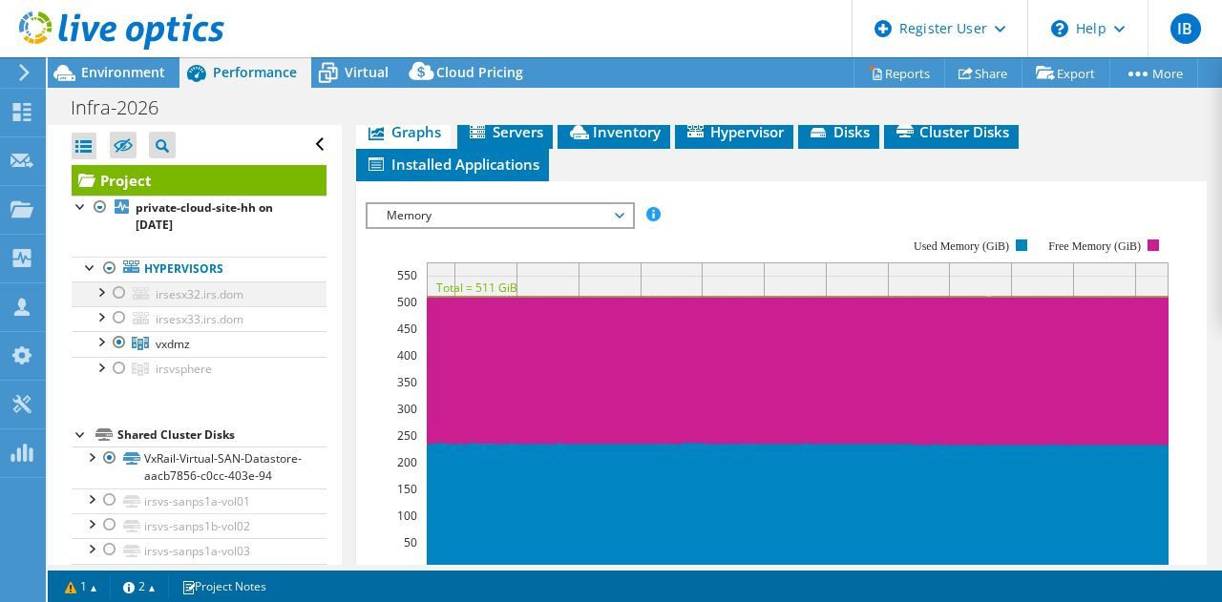
click at [117, 289] on div at bounding box center [119, 293] width 19 height 23
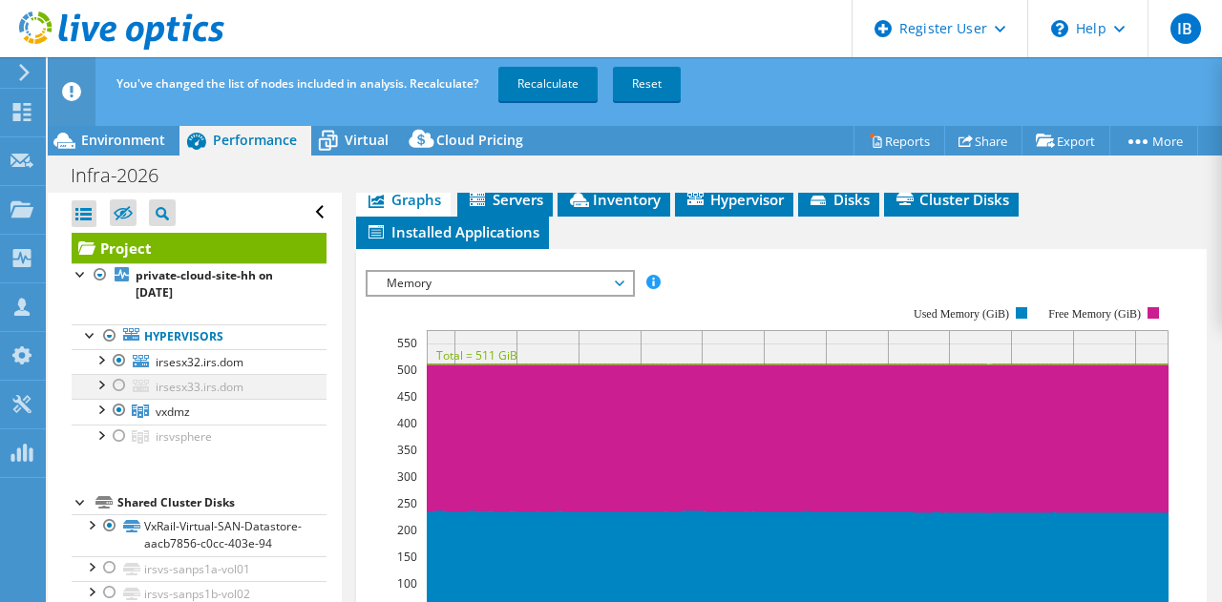
click at [117, 387] on div at bounding box center [119, 385] width 19 height 23
click at [116, 411] on div at bounding box center [119, 410] width 19 height 23
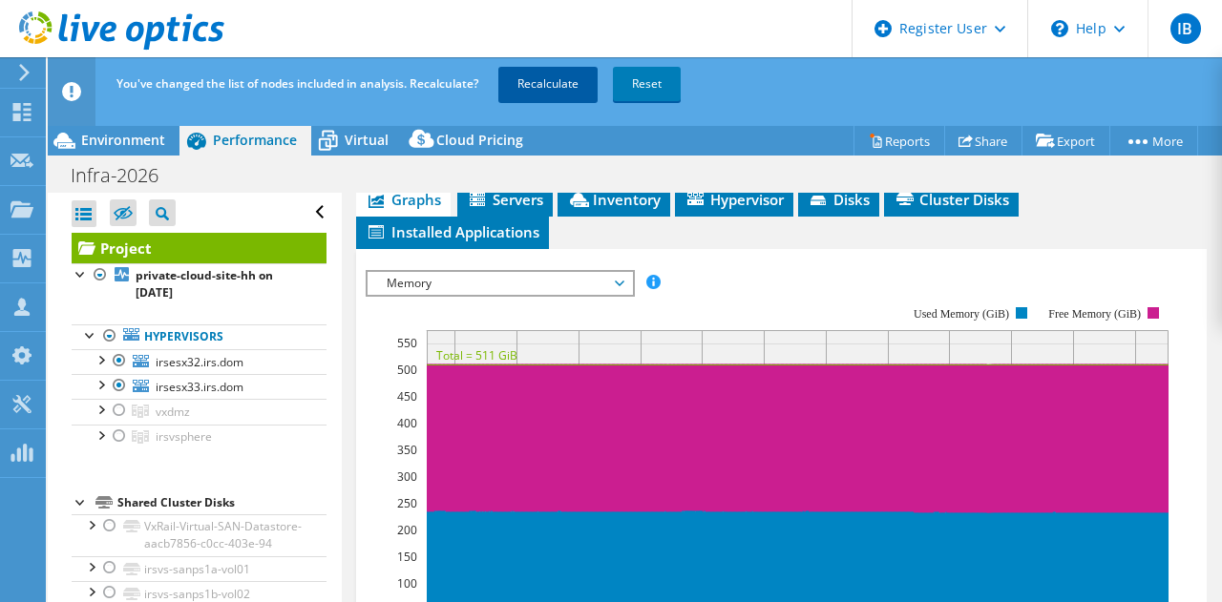
click at [582, 69] on link "Recalculate" at bounding box center [547, 84] width 99 height 34
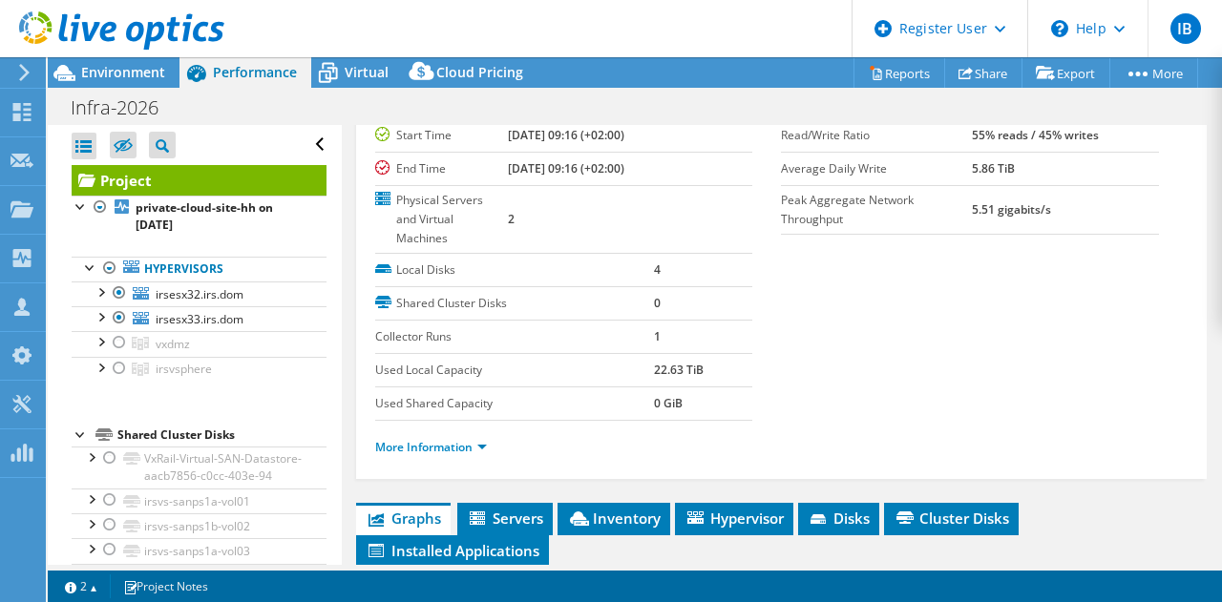
scroll to position [0, 0]
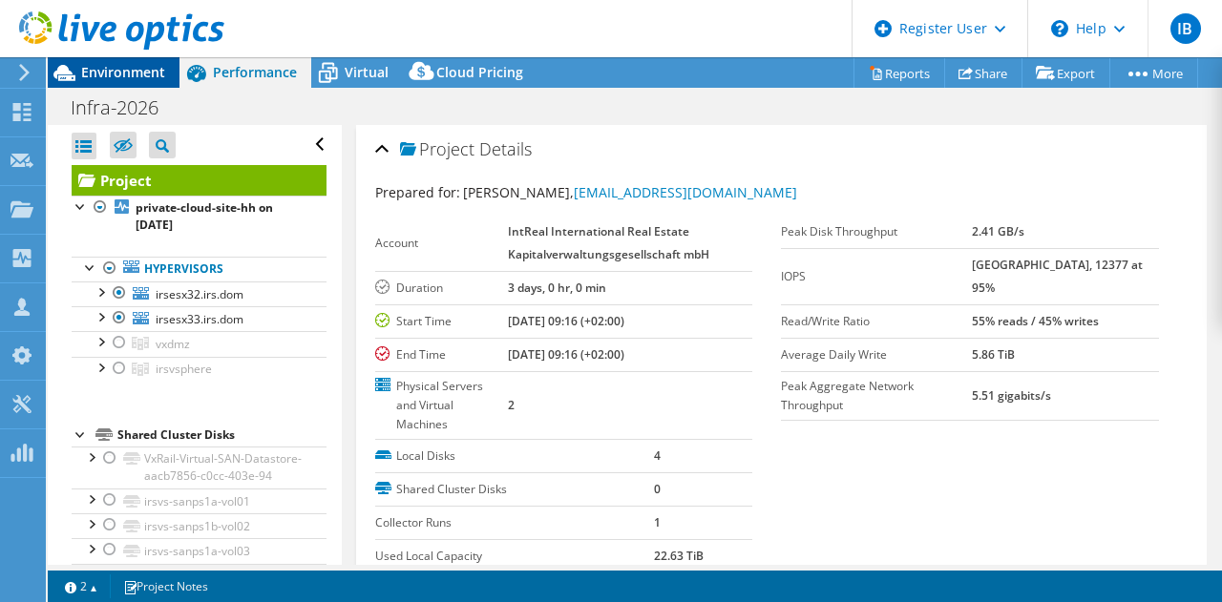
click at [87, 67] on span "Environment" at bounding box center [123, 72] width 84 height 18
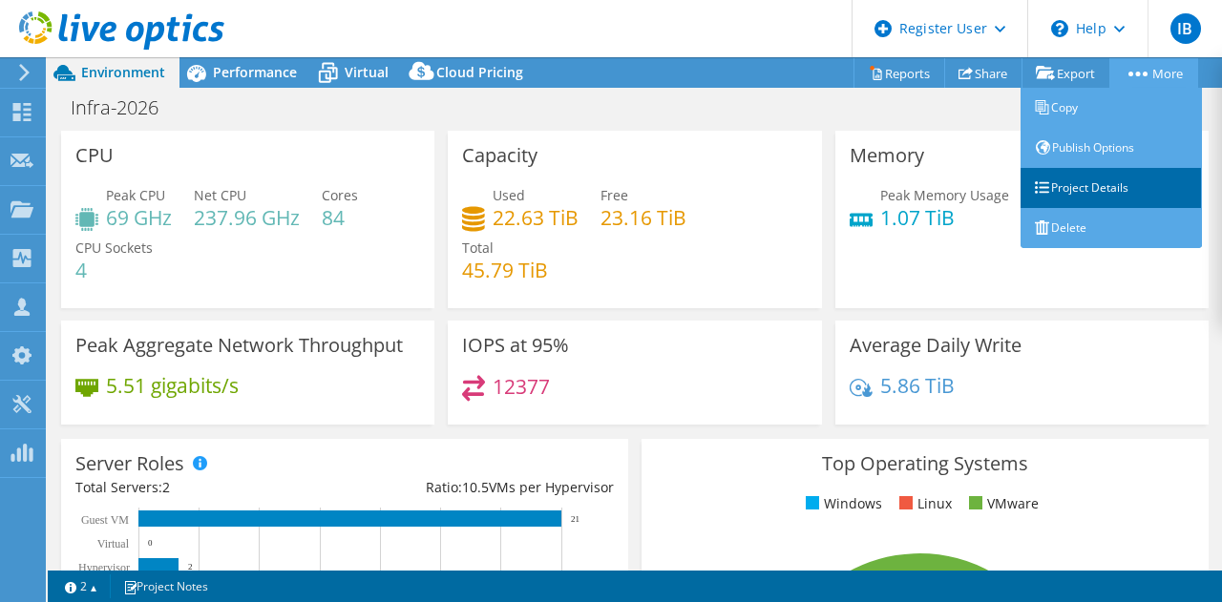
click at [1064, 193] on link "Project Details" at bounding box center [1111, 188] width 181 height 40
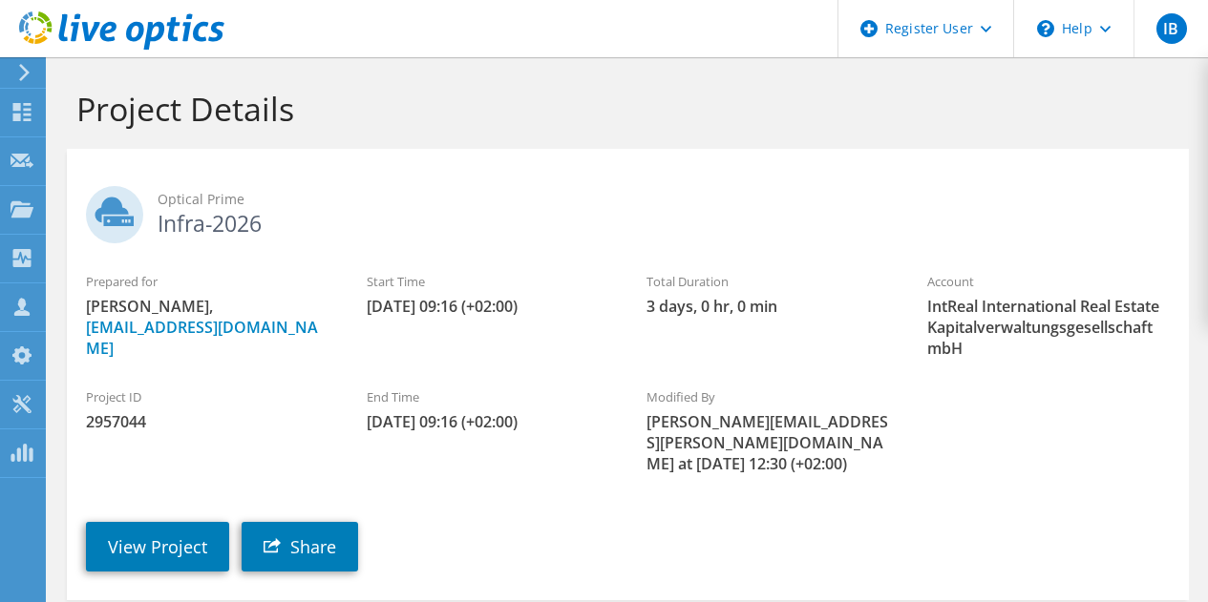
click at [114, 420] on span "2957044" at bounding box center [207, 421] width 242 height 21
copy span "2957044"
click at [188, 524] on link "View Project" at bounding box center [157, 547] width 143 height 50
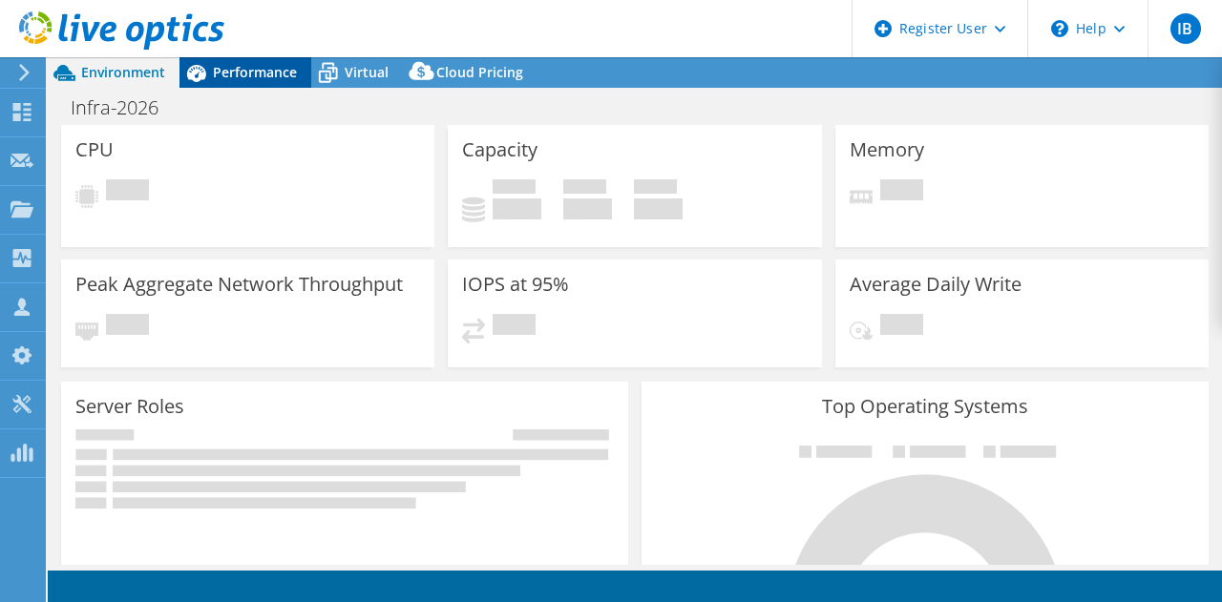
select select "EUFrankfurt"
select select "USD"
click at [254, 70] on span "Performance" at bounding box center [255, 72] width 84 height 18
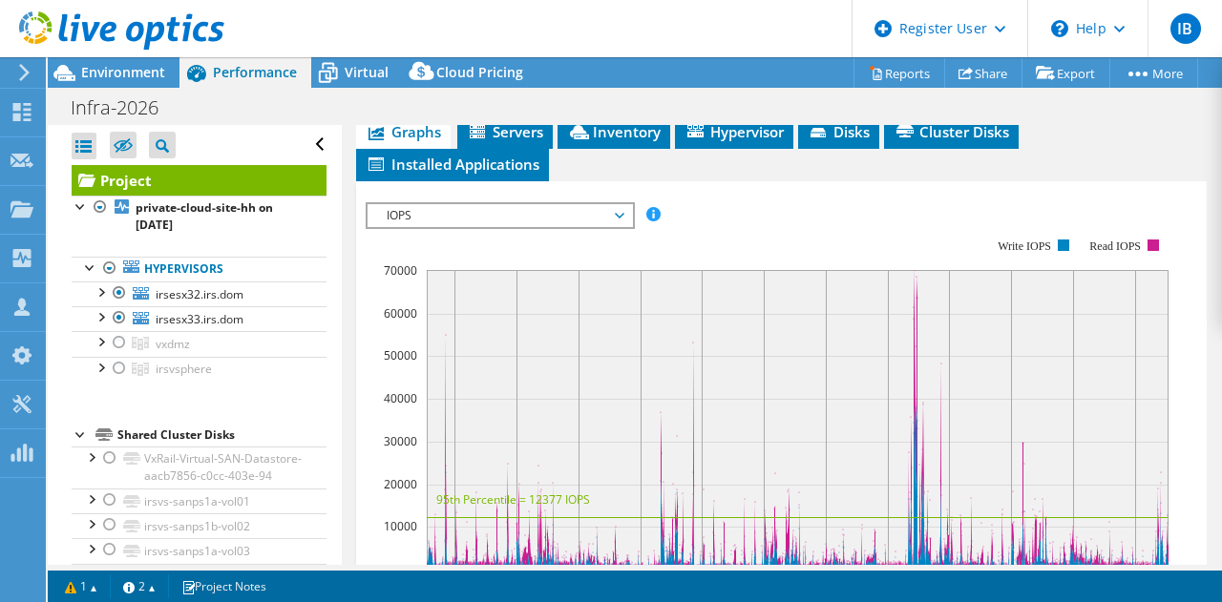
scroll to position [477, 0]
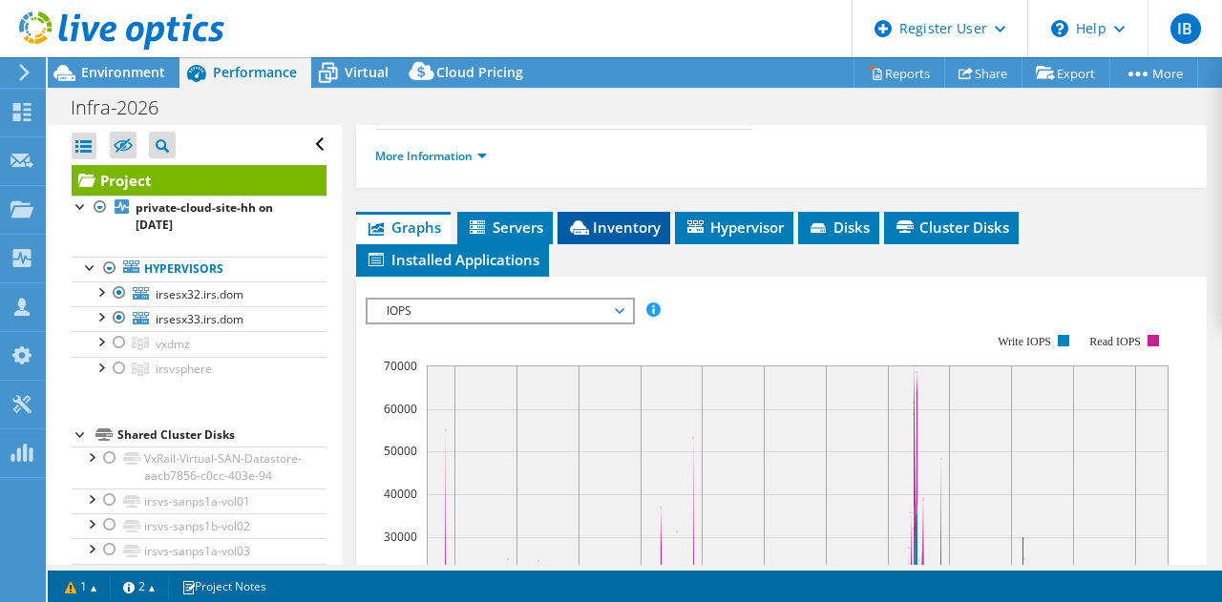
click at [598, 223] on span "Inventory" at bounding box center [614, 227] width 94 height 19
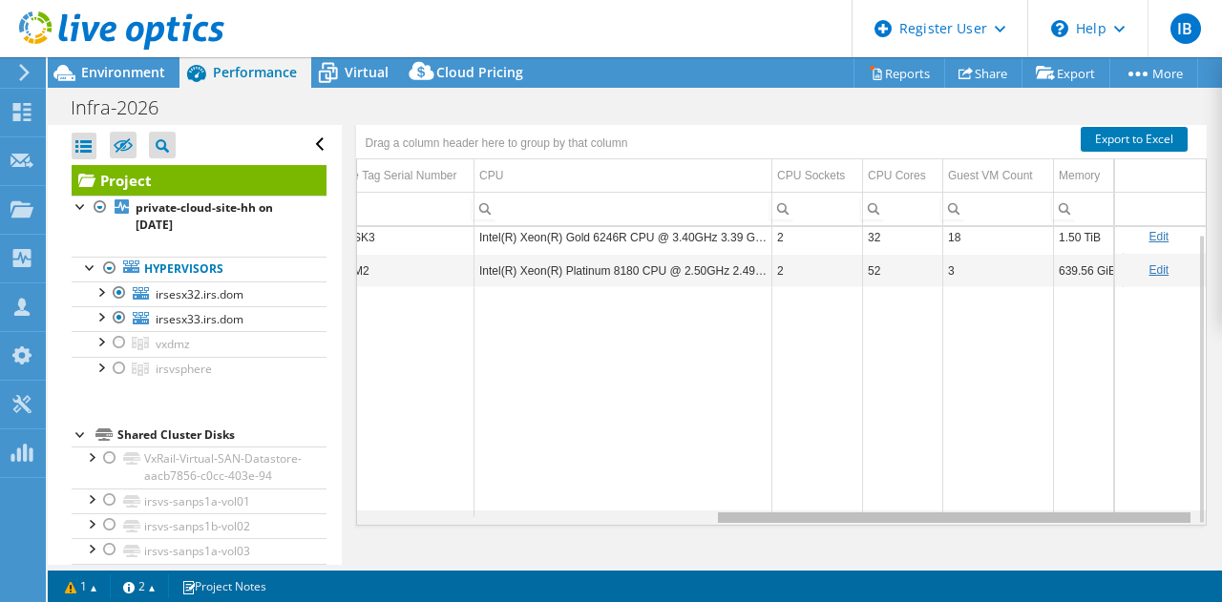
scroll to position [0, 629]
drag, startPoint x: 651, startPoint y: 516, endPoint x: 1095, endPoint y: 518, distance: 443.9
click at [1095, 518] on body "IB Dell User [PERSON_NAME] [PERSON_NAME][EMAIL_ADDRESS][PERSON_NAME][DOMAIN_NAM…" at bounding box center [611, 301] width 1222 height 602
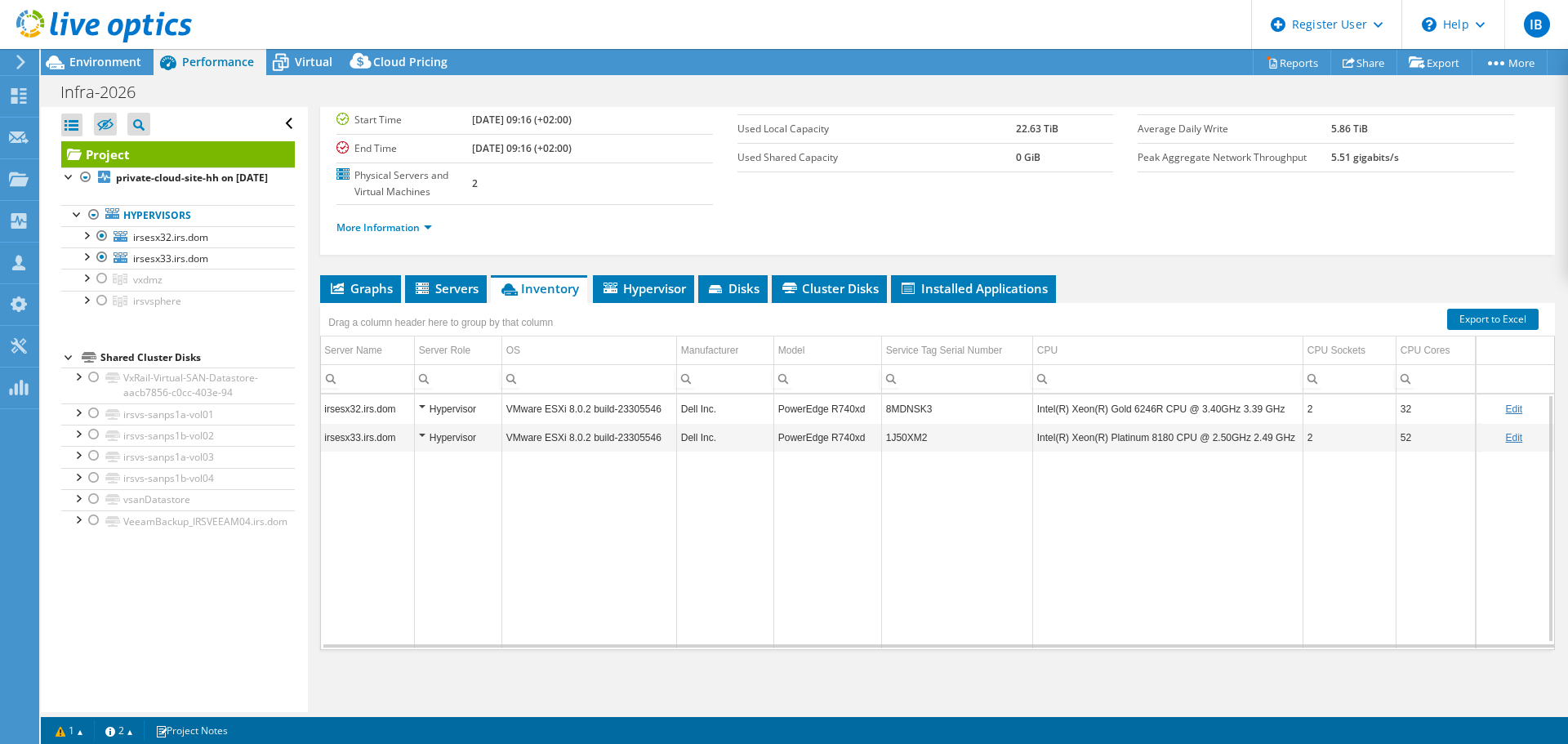
scroll to position [155, 0]
